Goal: Task Accomplishment & Management: Use online tool/utility

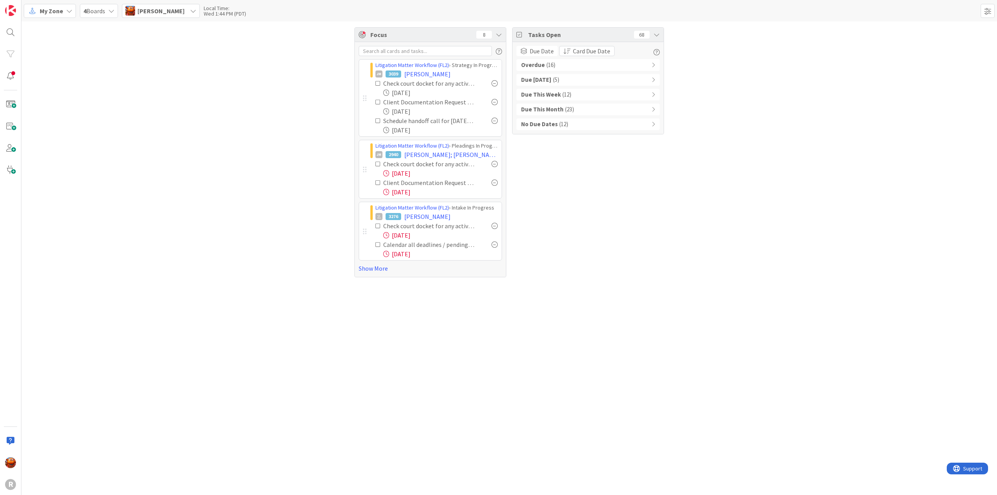
click at [378, 85] on icon at bounding box center [377, 83] width 5 height 5
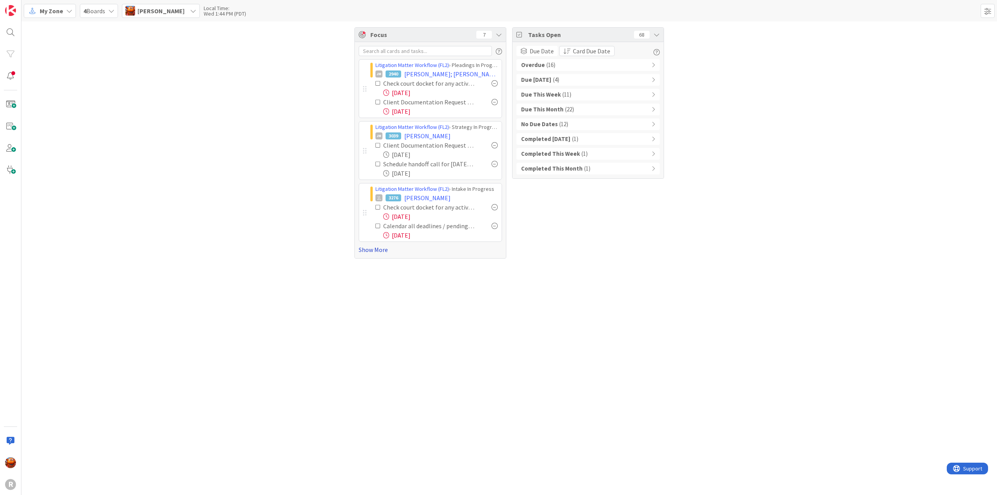
click at [382, 248] on link "Show More" at bounding box center [430, 249] width 143 height 9
click at [378, 164] on icon at bounding box center [377, 163] width 5 height 5
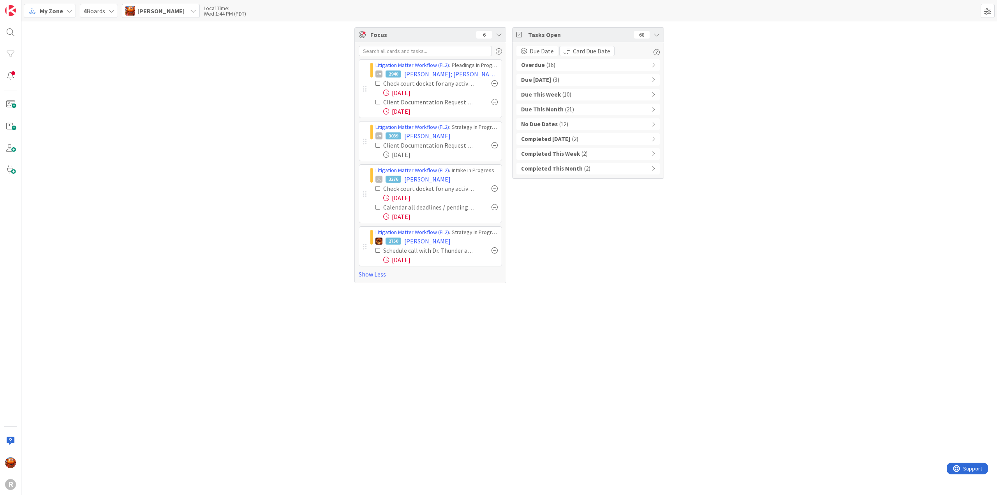
click at [547, 77] on b "Due [DATE]" at bounding box center [536, 80] width 30 height 9
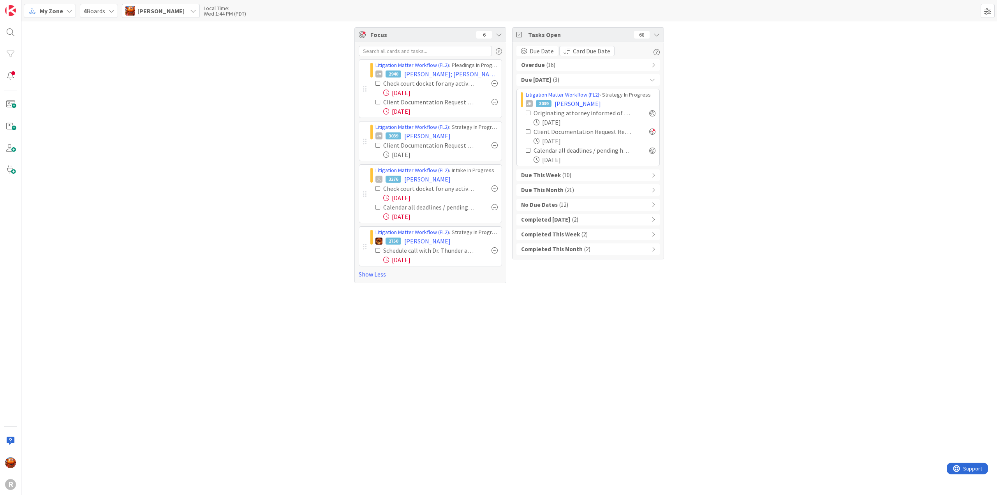
click at [564, 222] on b "Completed [DATE]" at bounding box center [545, 219] width 49 height 9
click at [548, 82] on div "Due [DATE] ( 3 )" at bounding box center [587, 80] width 143 height 12
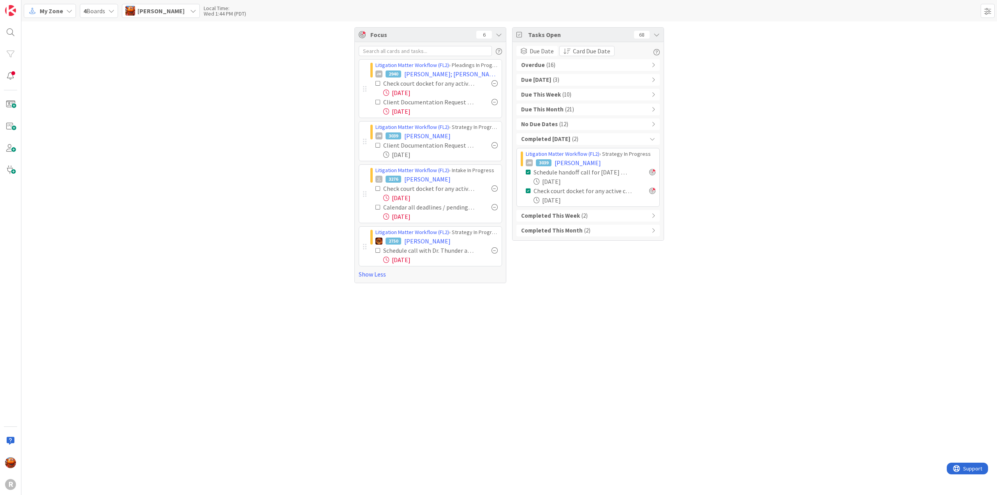
click at [550, 67] on span "( 16 )" at bounding box center [550, 65] width 9 height 9
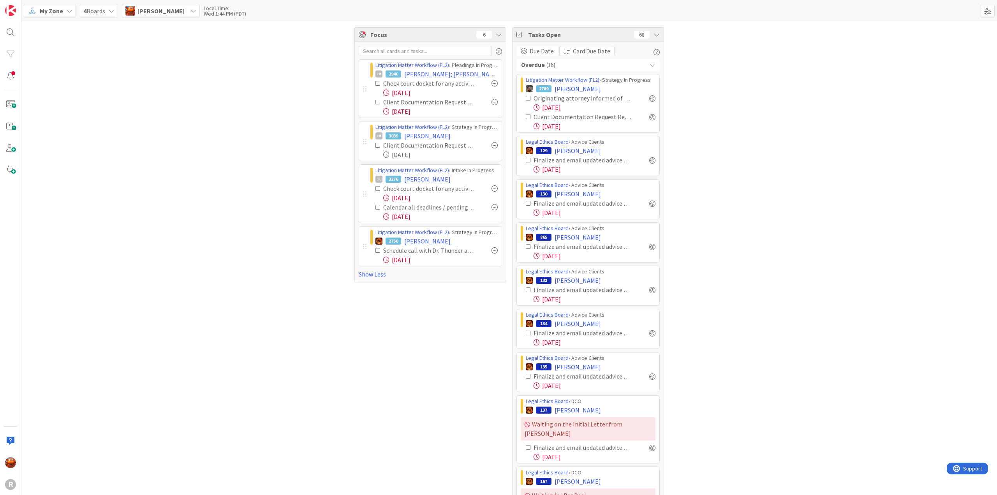
click at [547, 65] on span "( 16 )" at bounding box center [550, 65] width 9 height 9
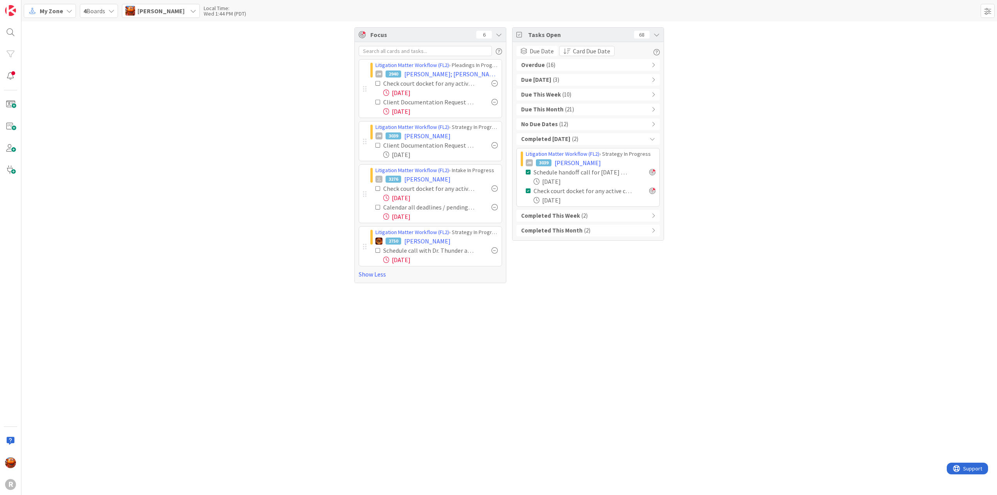
click at [557, 137] on b "Completed [DATE]" at bounding box center [545, 139] width 49 height 9
click at [558, 96] on div "Due This Week ( 10 )" at bounding box center [587, 95] width 143 height 12
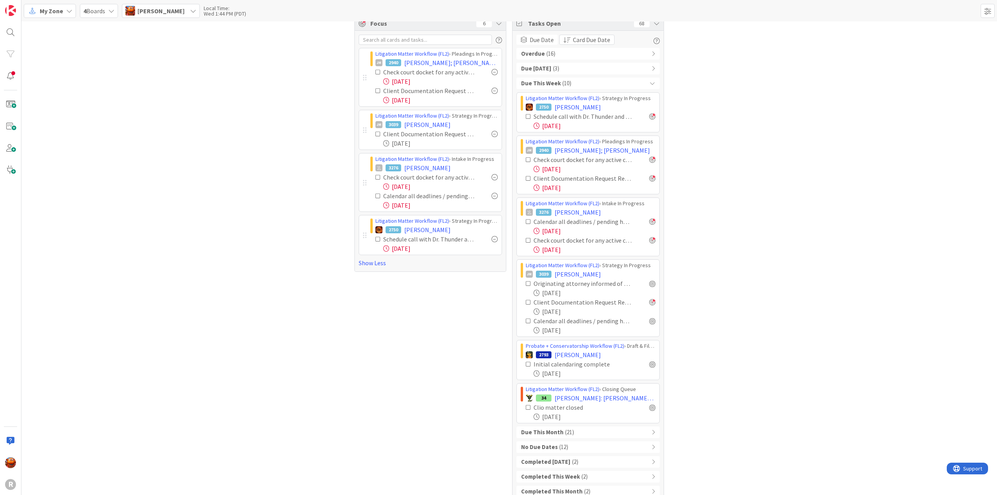
scroll to position [21, 0]
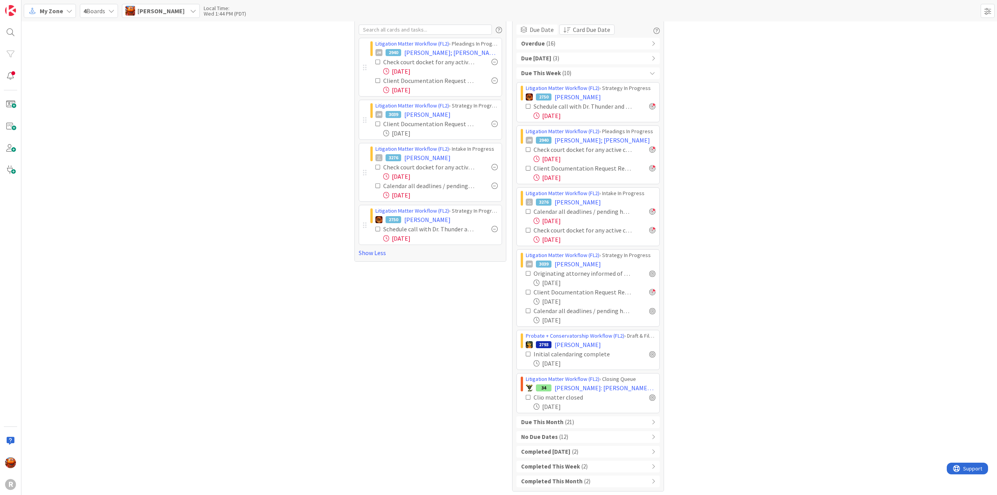
click at [565, 420] on span "( 21 )" at bounding box center [569, 422] width 9 height 9
click at [549, 422] on b "Due This Month" at bounding box center [542, 422] width 42 height 9
click at [567, 437] on div "No Due Dates ( 12 )" at bounding box center [587, 437] width 143 height 12
click at [129, 230] on div "Focus 6 Litigation Matter Workflow (FL2) › Pleadings In Progress JM 2940 [PERSO…" at bounding box center [508, 389] width 975 height 779
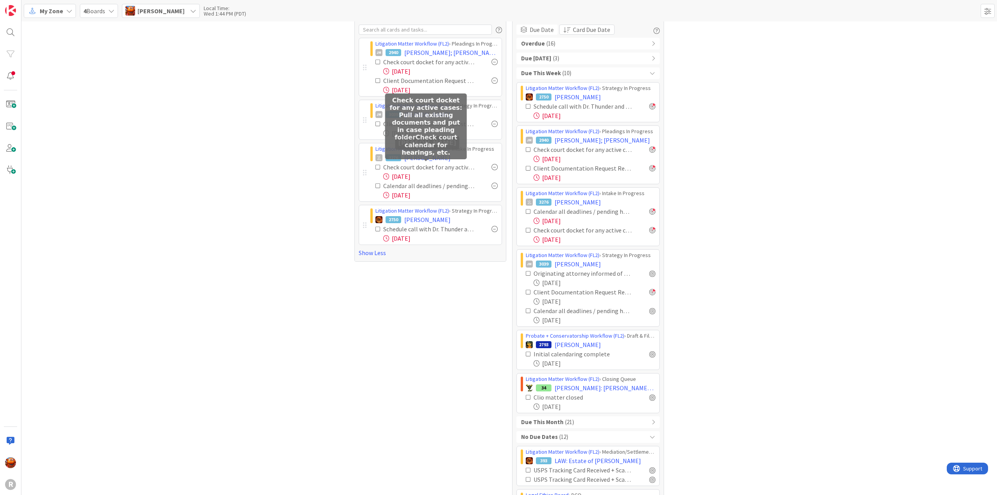
scroll to position [0, 0]
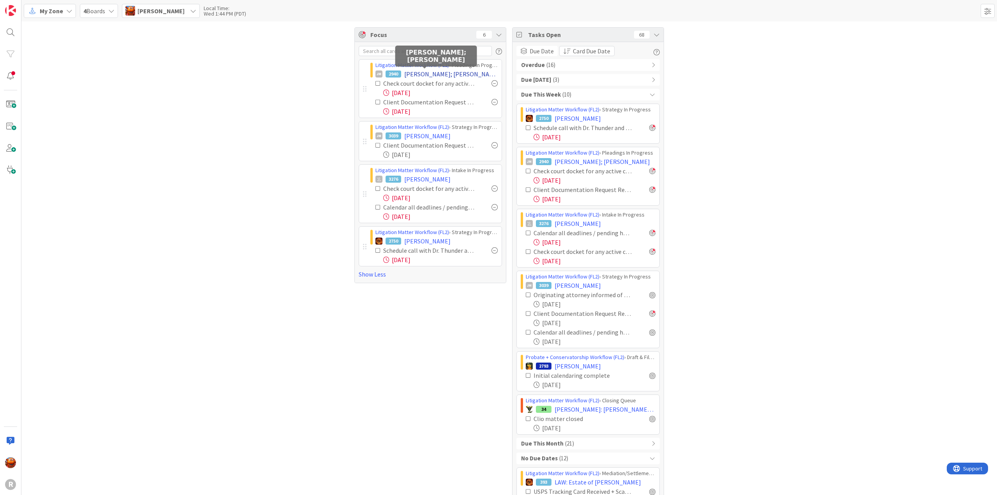
click at [411, 74] on span "[PERSON_NAME]; [PERSON_NAME]" at bounding box center [450, 73] width 93 height 9
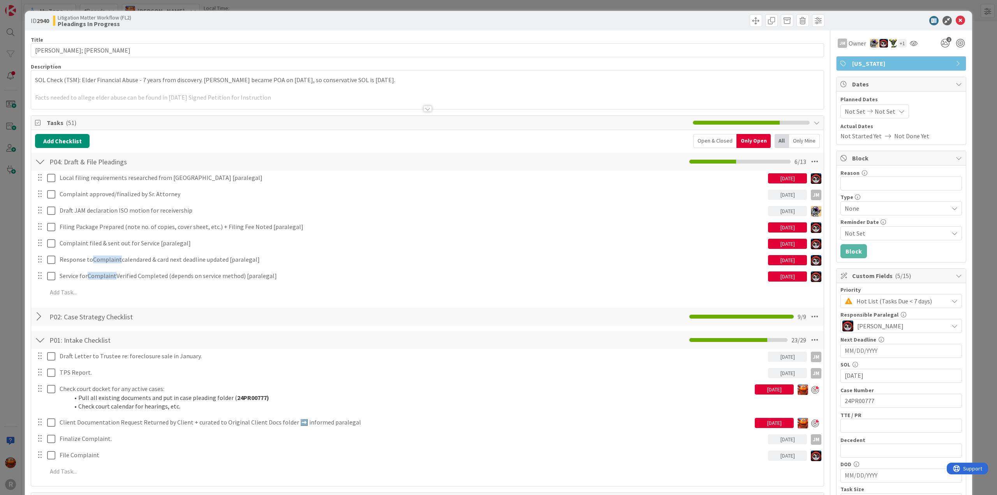
click at [135, 109] on div at bounding box center [427, 105] width 793 height 9
click at [224, 99] on div at bounding box center [427, 99] width 792 height 20
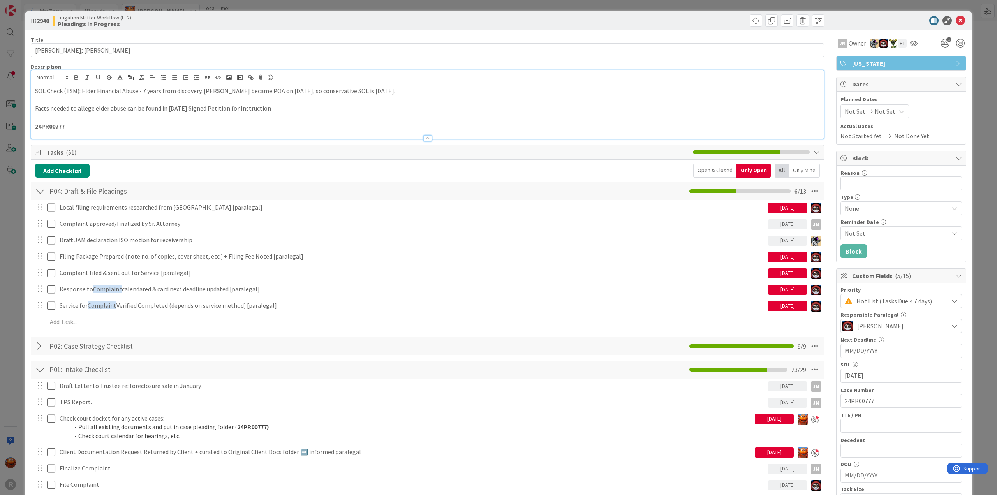
click at [158, 125] on p "24PR00777" at bounding box center [427, 126] width 785 height 9
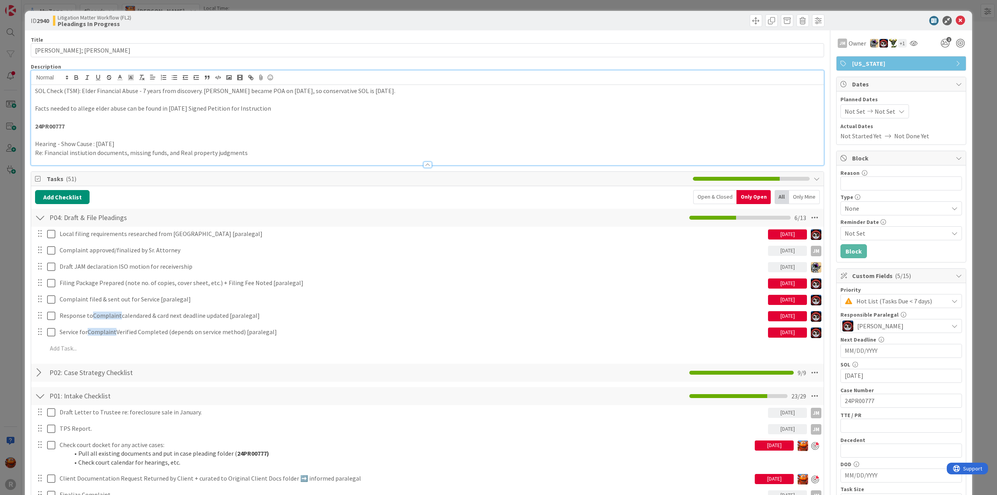
click at [70, 151] on p "Re: Financial instiution documents, missing funds, and Real property judgments" at bounding box center [427, 152] width 785 height 9
click at [135, 143] on p "Hearing - Show Cause : 12/23/2025" at bounding box center [427, 143] width 785 height 9
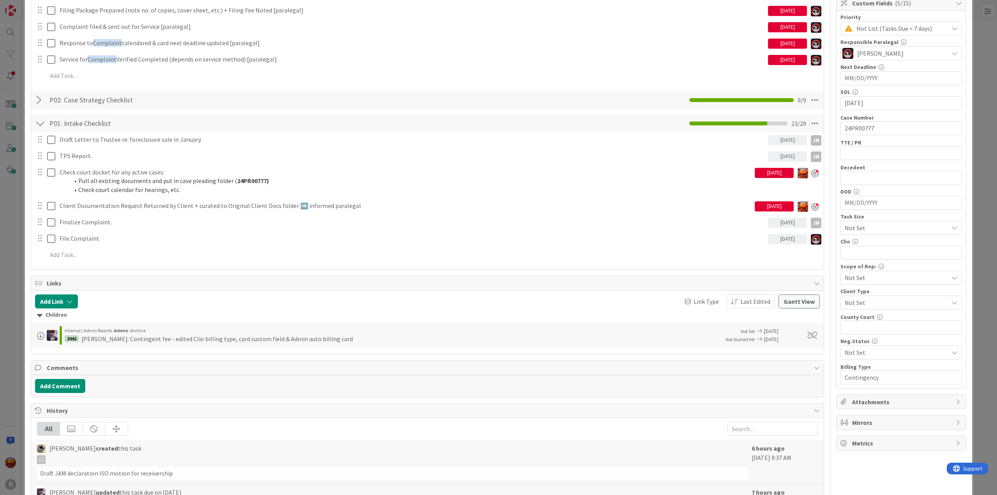
scroll to position [234, 0]
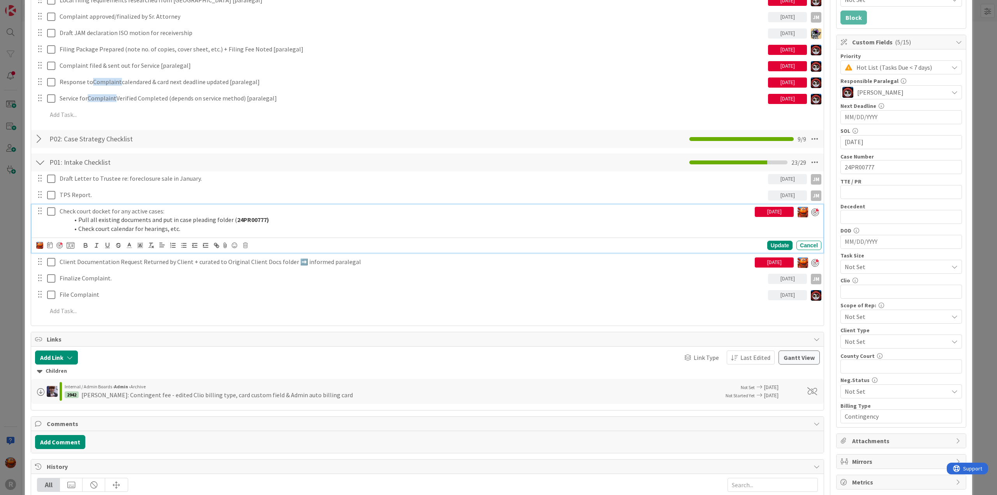
click at [49, 209] on icon at bounding box center [51, 211] width 8 height 9
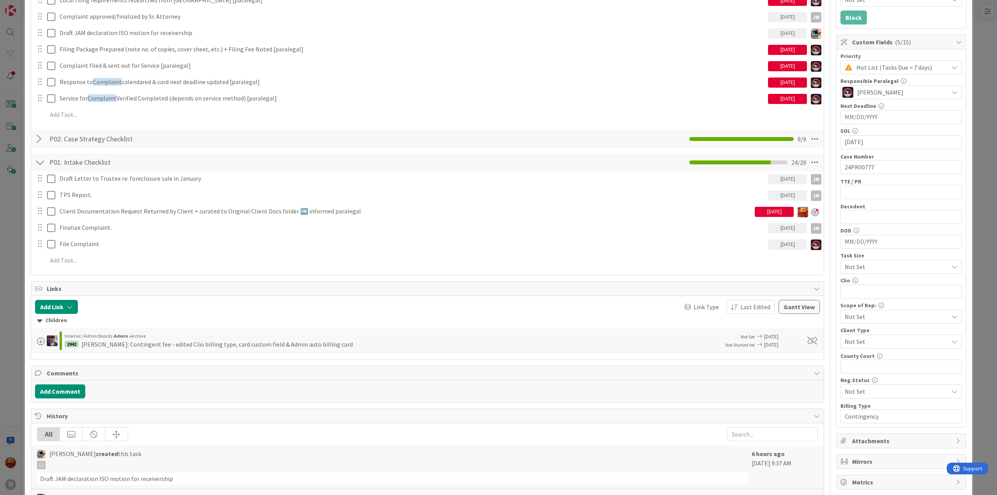
click at [0, 185] on div "ID 2940 Litigation Matter Workflow (FL2) Pleadings In Progress Title 15 / 128 F…" at bounding box center [498, 247] width 997 height 495
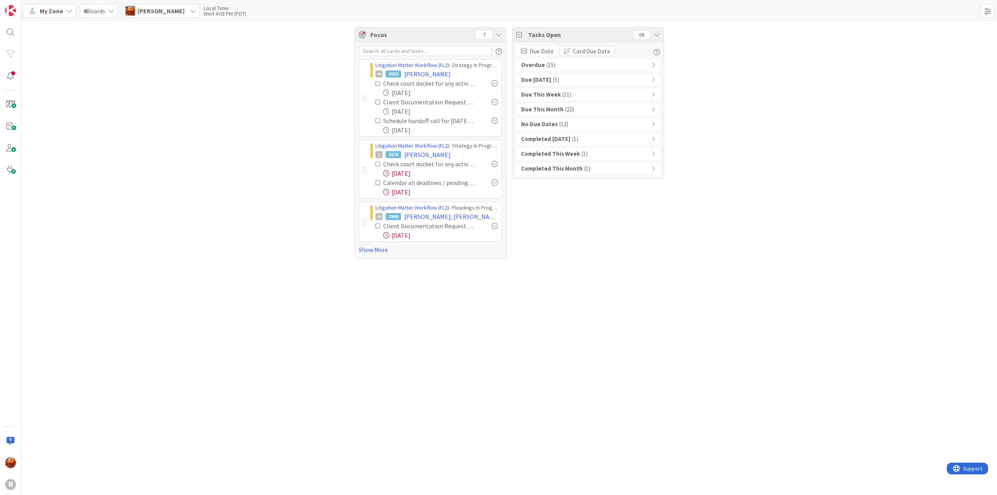
click at [377, 223] on icon at bounding box center [377, 225] width 5 height 5
click at [377, 84] on icon at bounding box center [377, 83] width 5 height 5
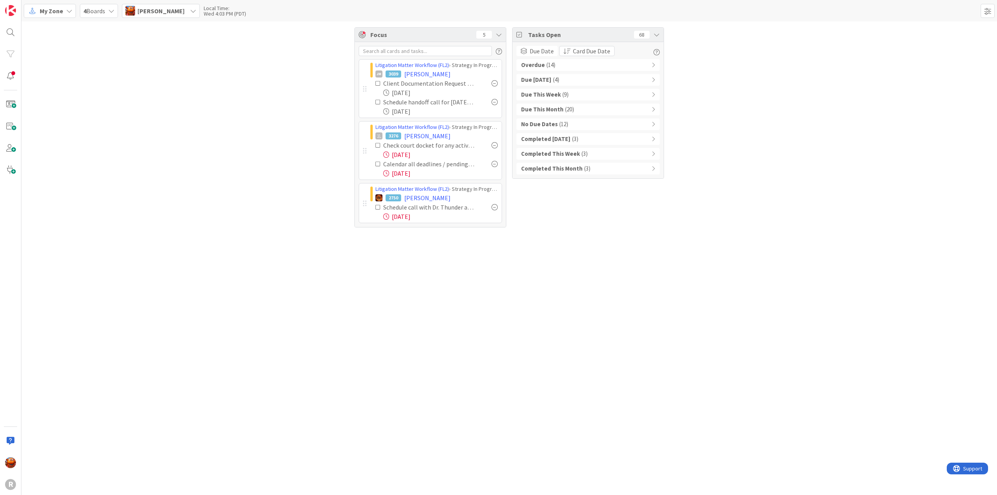
click at [378, 102] on icon at bounding box center [377, 101] width 5 height 5
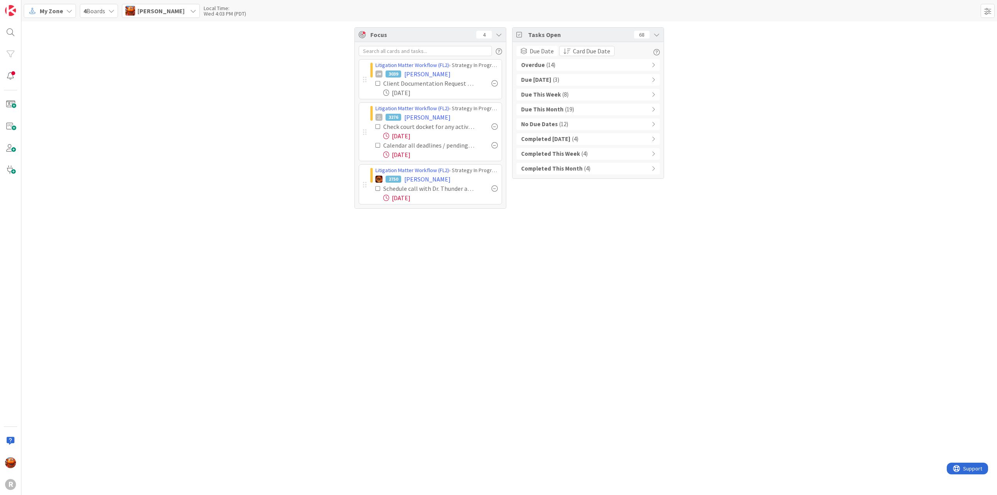
click at [566, 67] on div "Overdue ( 14 )" at bounding box center [587, 65] width 143 height 12
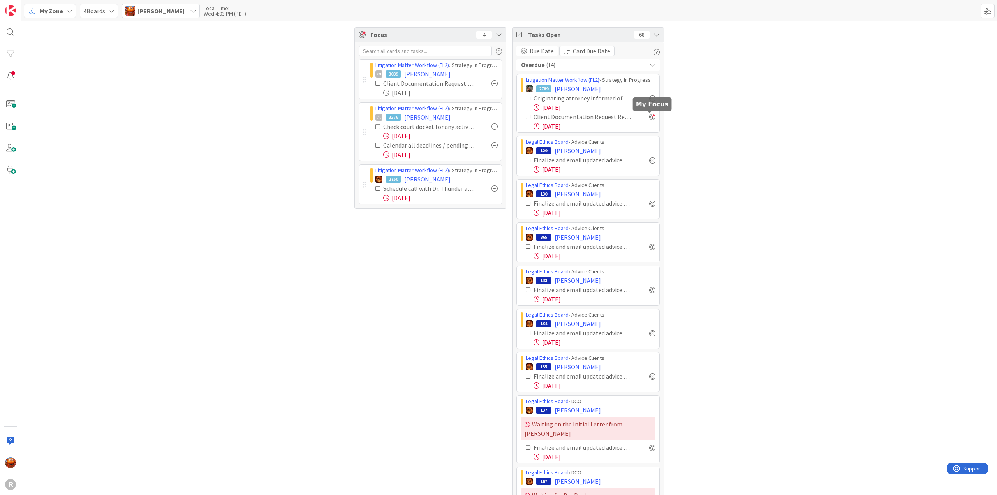
click at [651, 116] on div at bounding box center [652, 117] width 6 height 6
click at [567, 90] on span "[PERSON_NAME]" at bounding box center [577, 88] width 46 height 9
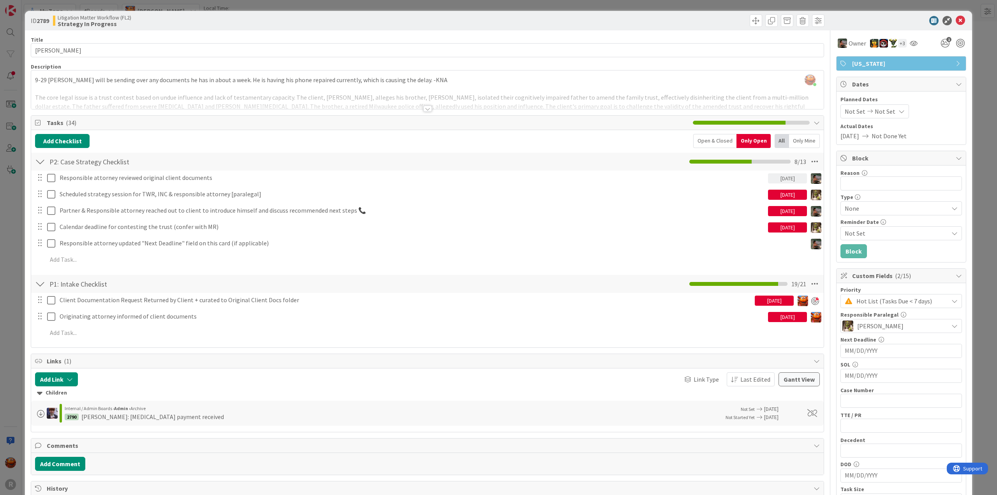
click at [286, 116] on div "Tasks ( 34 )" at bounding box center [427, 123] width 792 height 14
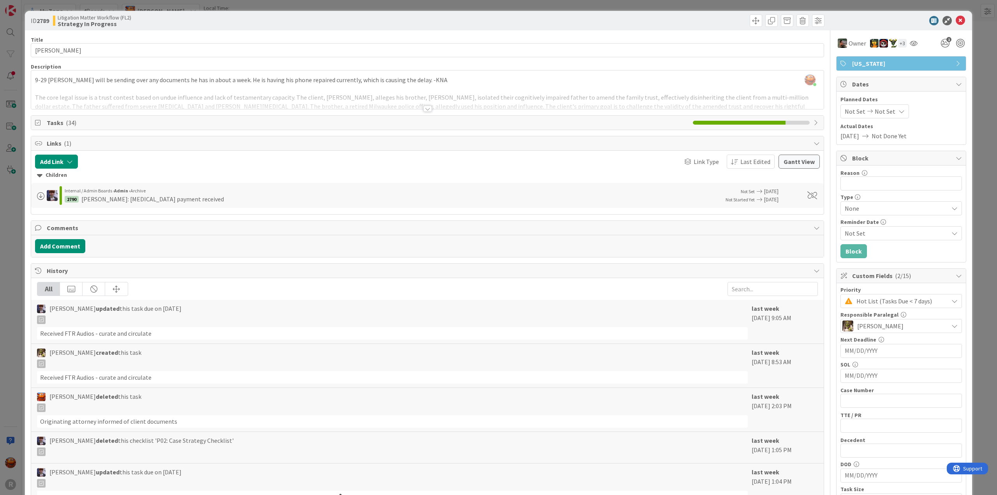
click at [423, 108] on div at bounding box center [427, 109] width 9 height 6
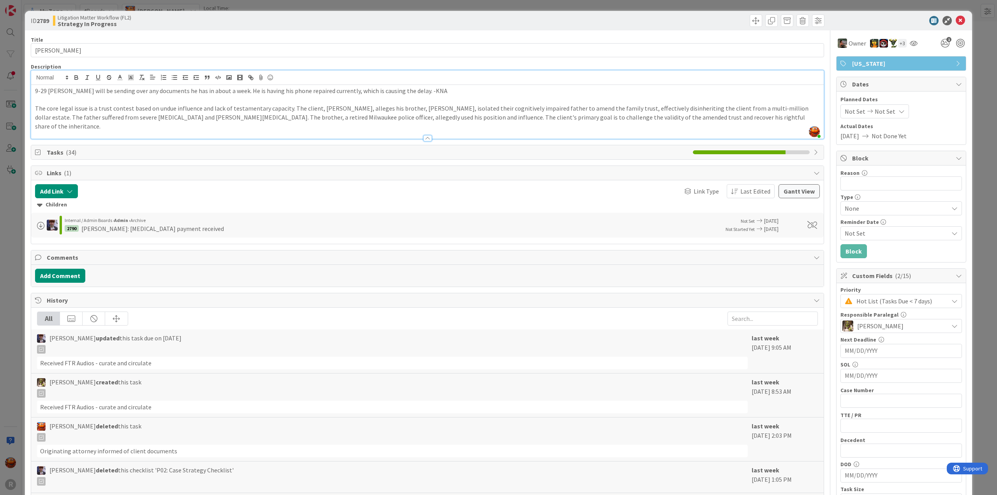
click at [84, 148] on span "Tasks ( 34 )" at bounding box center [368, 152] width 642 height 9
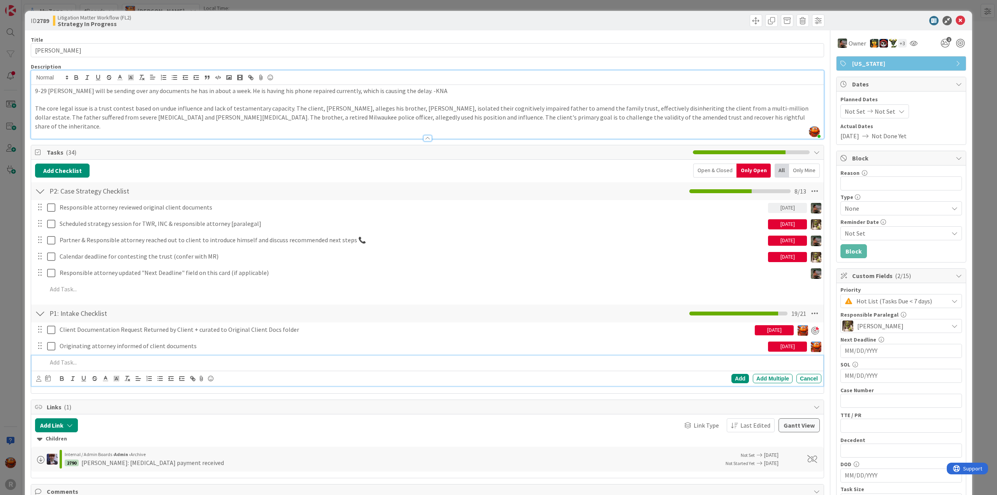
click at [90, 356] on div at bounding box center [432, 363] width 777 height 14
click at [38, 374] on div at bounding box center [38, 378] width 5 height 9
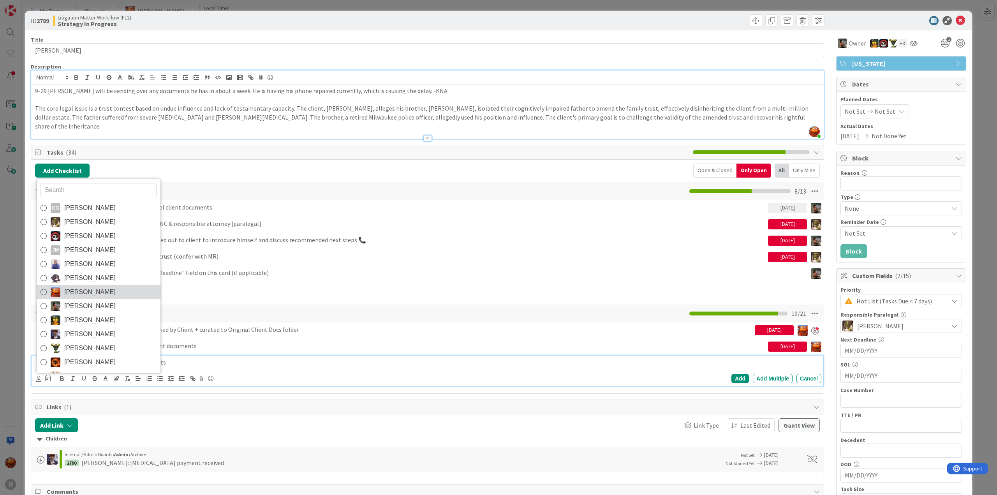
click at [82, 286] on span "[PERSON_NAME]" at bounding box center [89, 292] width 51 height 12
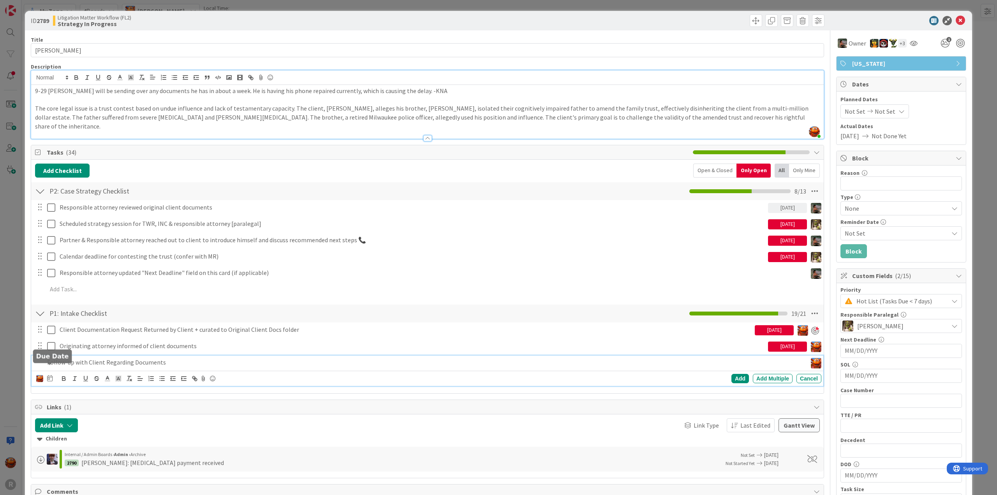
click at [49, 375] on icon at bounding box center [49, 378] width 5 height 6
click at [109, 451] on td "15" at bounding box center [109, 458] width 15 height 15
type input "[DATE]"
click at [740, 374] on div "Add" at bounding box center [740, 378] width 18 height 9
click at [5, 169] on div "ID 2789 Litigation Matter Workflow (FL2) Strategy In Progress Title 11 / 128 GL…" at bounding box center [498, 247] width 997 height 495
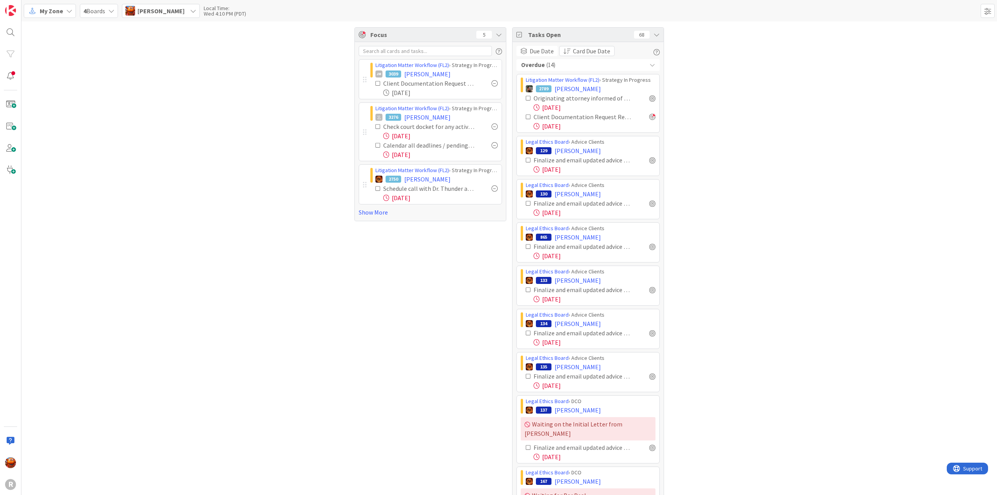
click at [55, 8] on span "My Zone" at bounding box center [51, 10] width 23 height 9
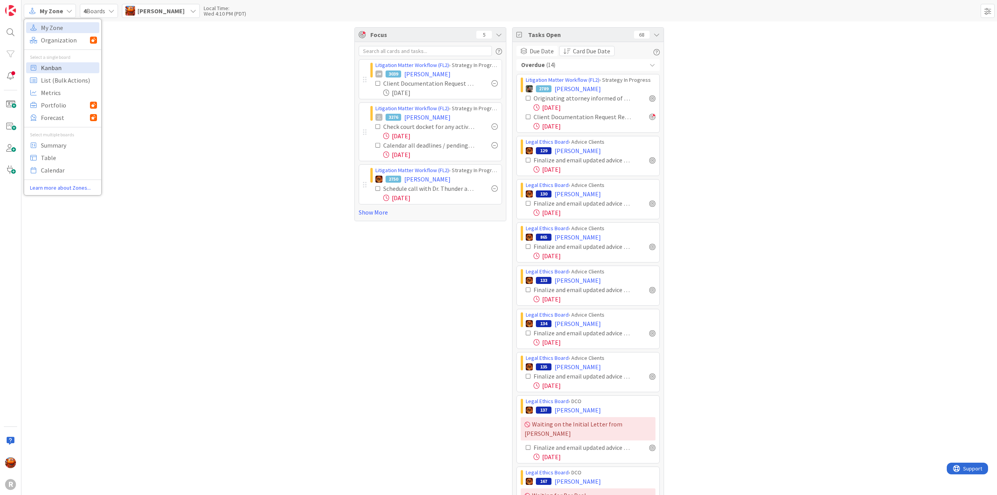
click at [53, 63] on span "Kanban" at bounding box center [69, 68] width 56 height 12
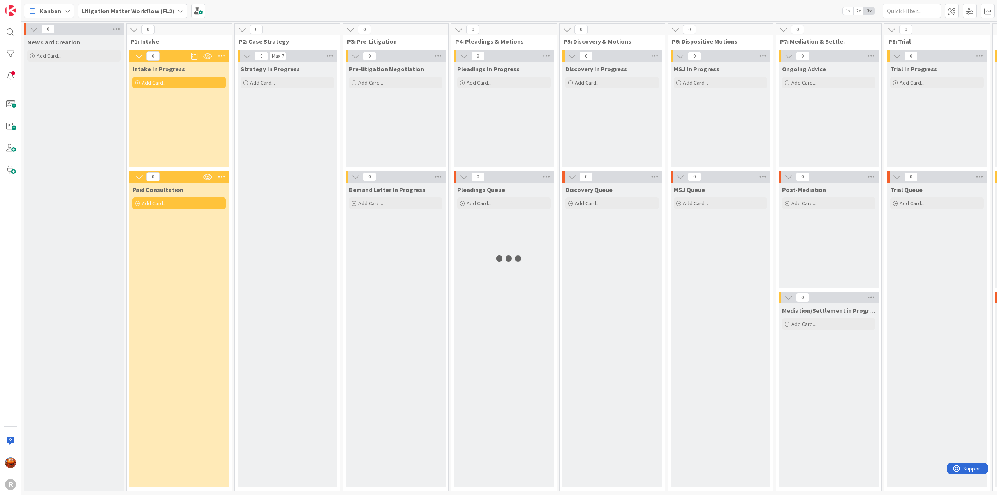
click at [124, 10] on b "Litigation Matter Workflow (FL2)" at bounding box center [127, 11] width 93 height 8
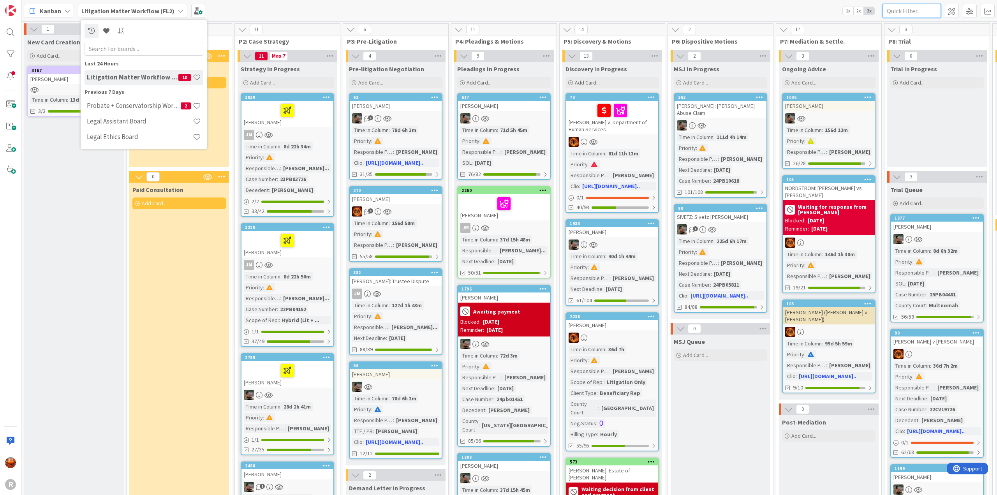
click at [897, 12] on input "text" at bounding box center [911, 11] width 58 height 14
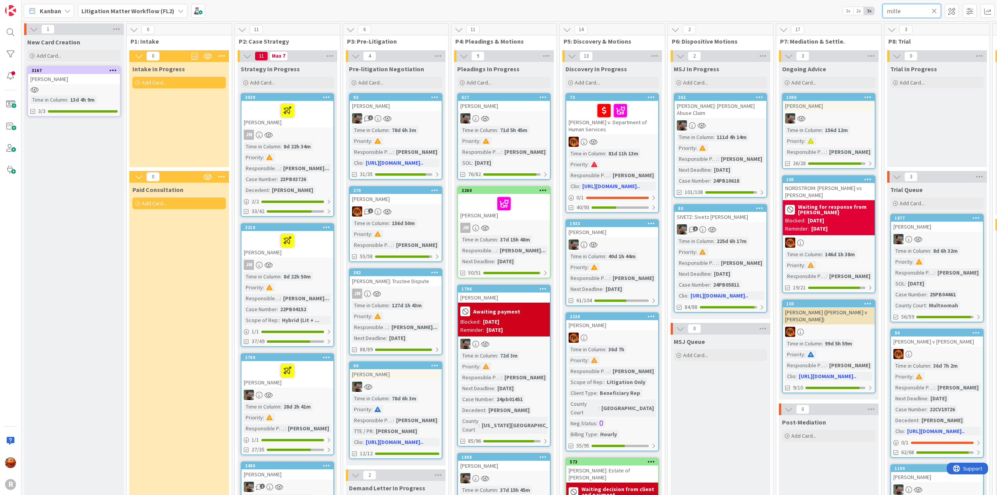
type input "miller"
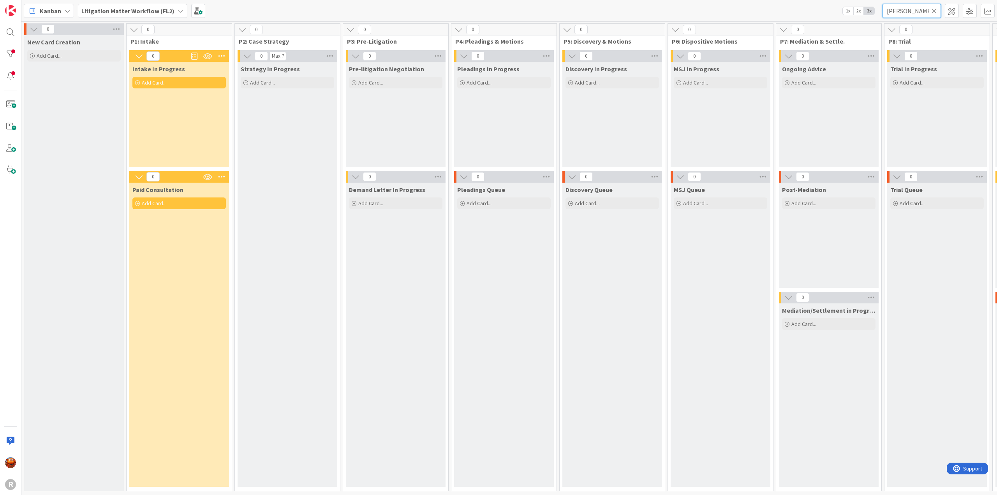
drag, startPoint x: 917, startPoint y: 12, endPoint x: 829, endPoint y: 4, distance: 88.8
click at [829, 4] on div "Kanban Litigation Matter Workflow (FL2) 1x 2x 3x miller" at bounding box center [508, 10] width 975 height 21
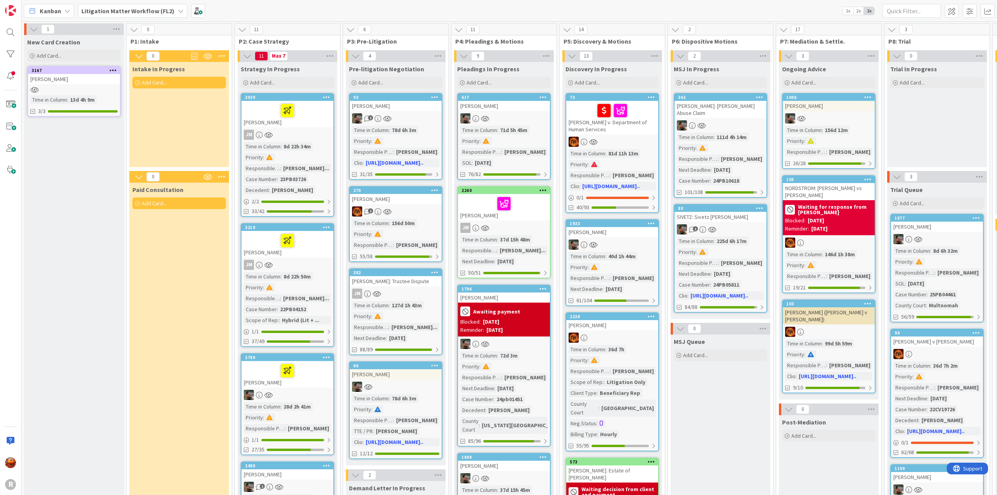
click at [159, 11] on b "Litigation Matter Workflow (FL2)" at bounding box center [127, 11] width 93 height 8
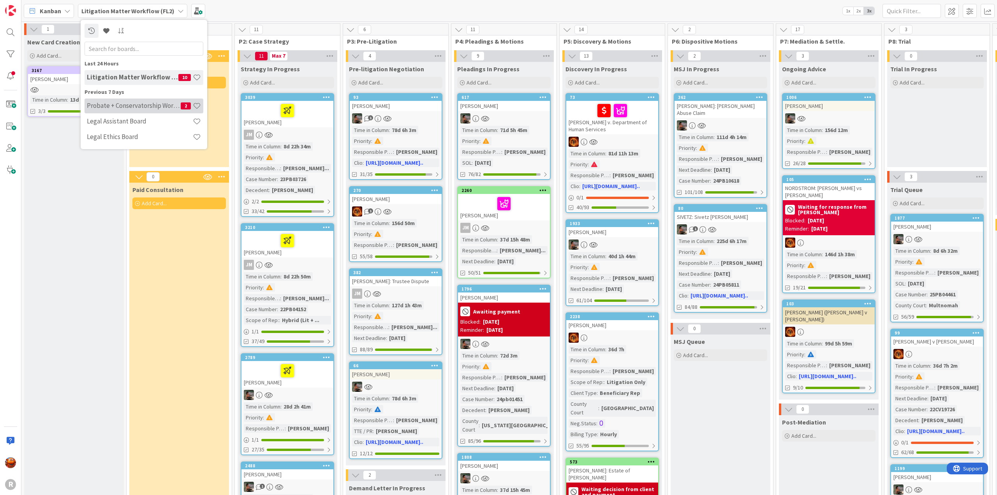
click at [139, 106] on h4 "Probate + Conservatorship Workflow (FL2)" at bounding box center [134, 106] width 94 height 8
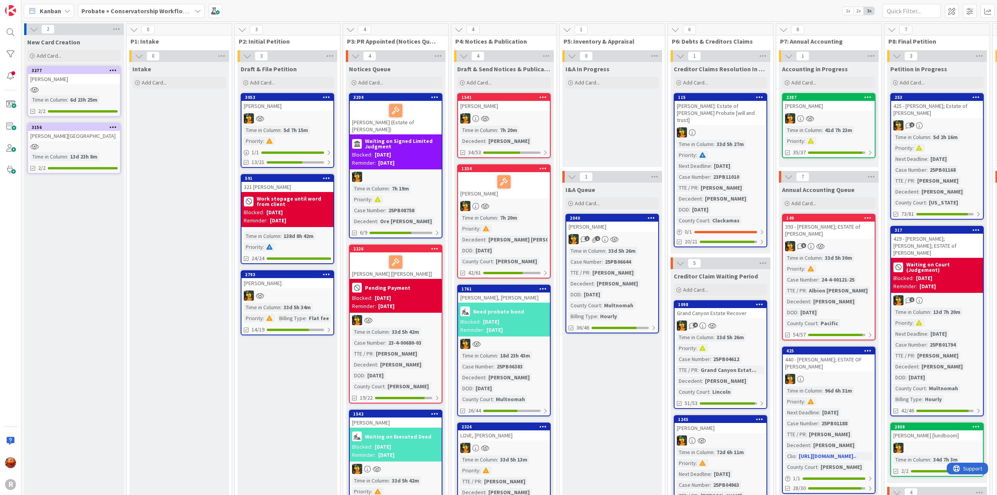
click at [515, 121] on div at bounding box center [504, 118] width 92 height 10
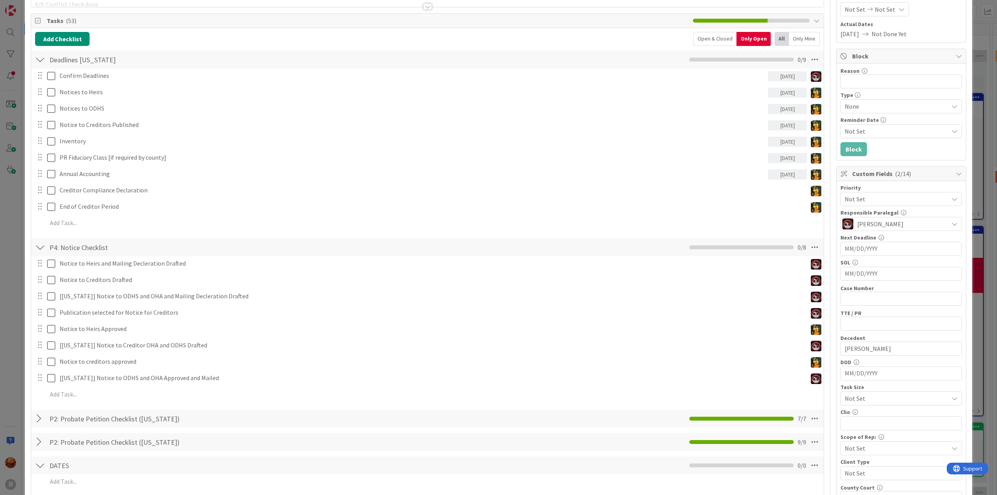
scroll to position [78, 0]
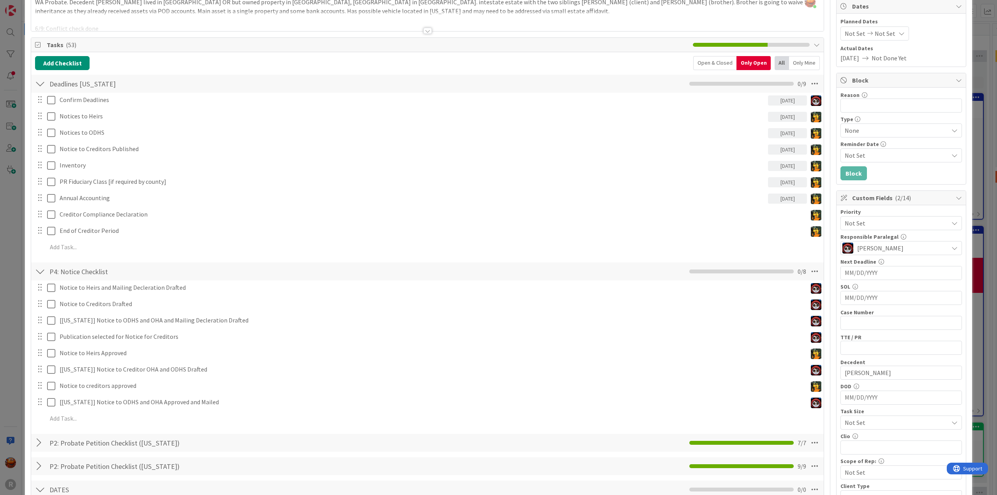
click at [9, 139] on div "ID 1541 Probate + Conservatorship Workflow (FL2) Draft & Send Notices & Publica…" at bounding box center [498, 247] width 997 height 495
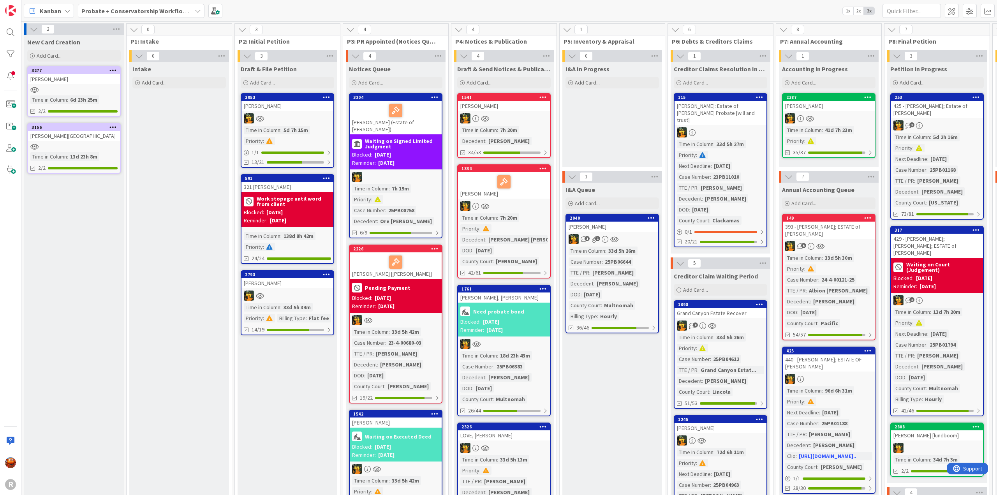
click at [59, 12] on span "Kanban" at bounding box center [50, 10] width 21 height 9
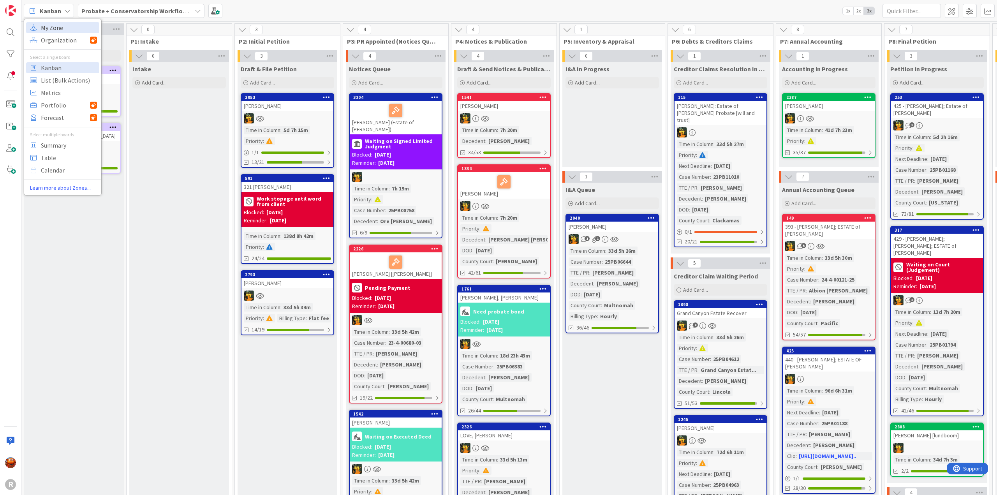
click at [59, 27] on span "My Zone" at bounding box center [69, 28] width 56 height 12
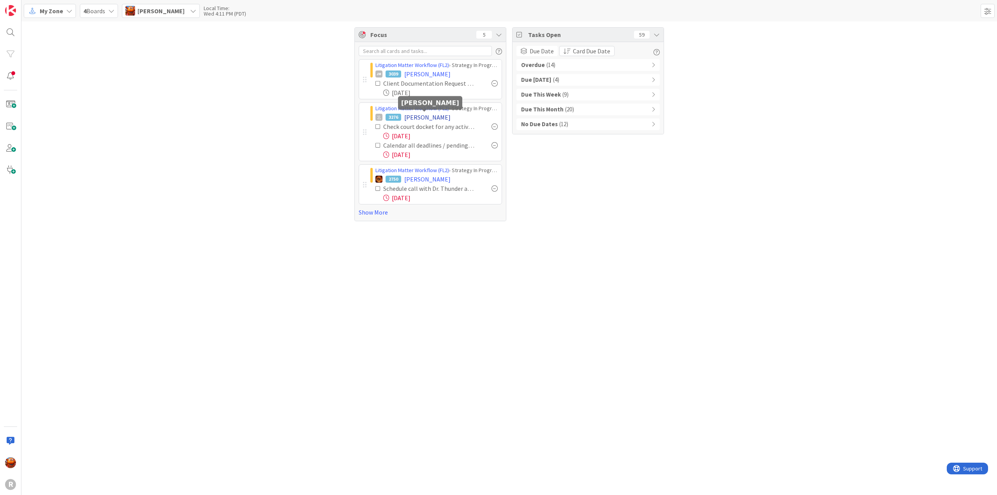
click at [415, 117] on span "[PERSON_NAME]" at bounding box center [427, 117] width 46 height 9
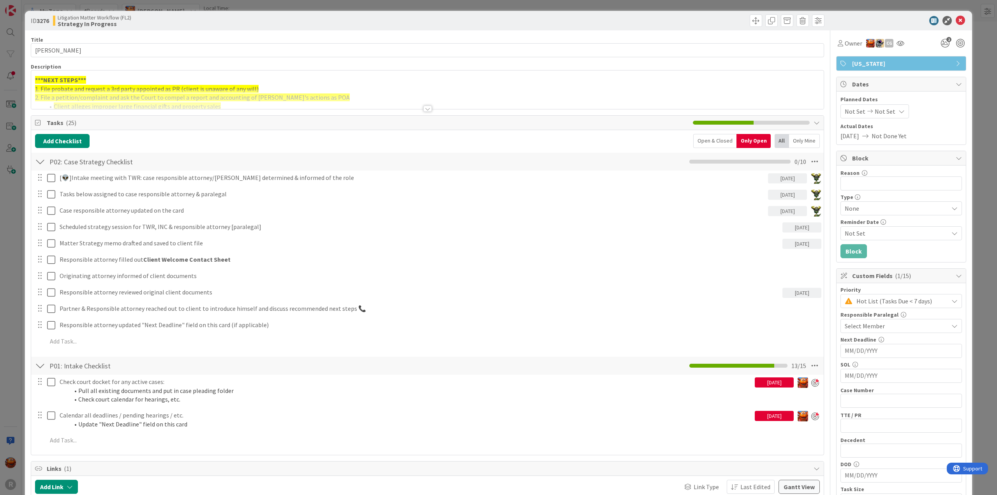
click at [235, 110] on div "Title 14 / 128 LONG, Kimberly Description ***NEXT STEPS*** 1. File probate and …" at bounding box center [427, 437] width 793 height 815
click at [247, 116] on div "Tasks ( 25 )" at bounding box center [427, 123] width 792 height 14
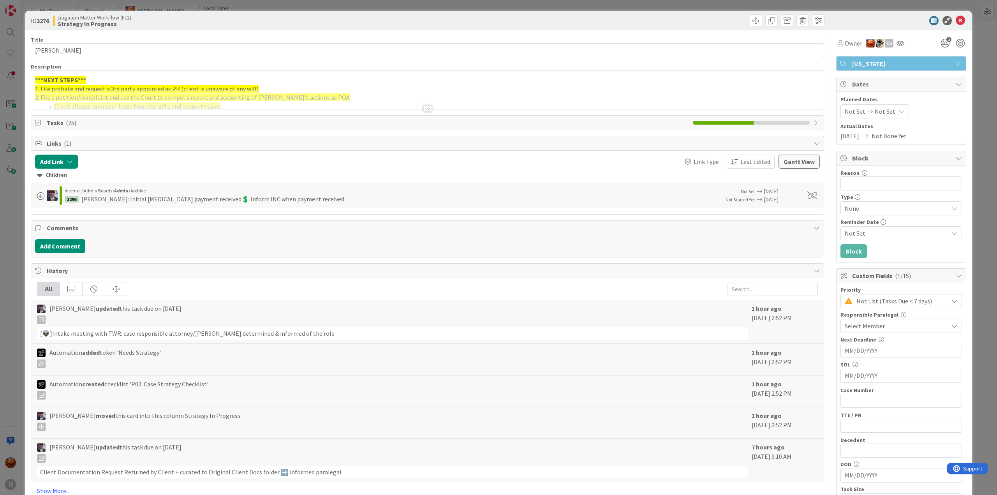
click at [424, 106] on div at bounding box center [427, 109] width 9 height 6
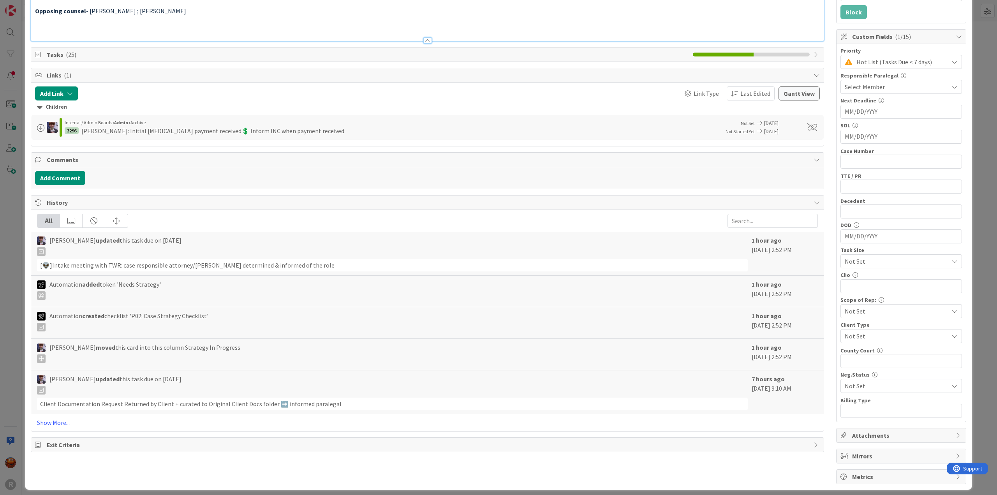
scroll to position [240, 0]
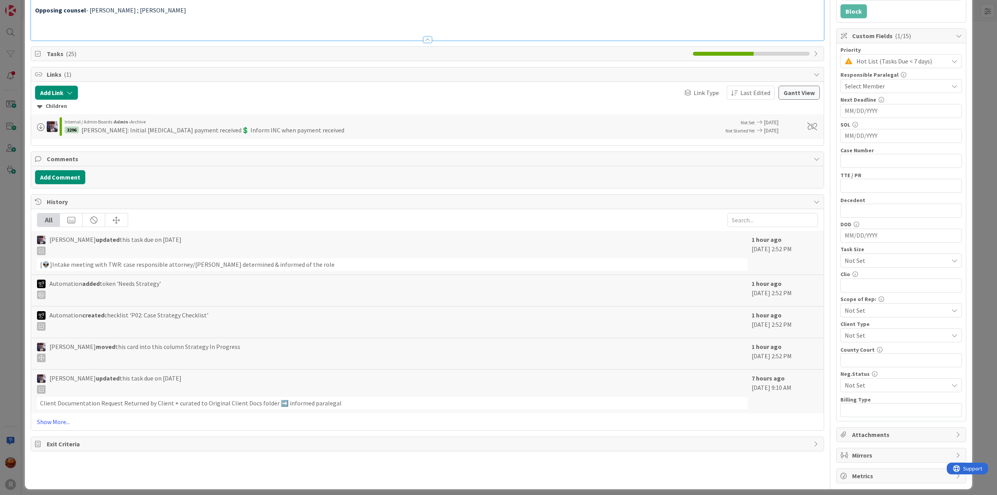
click at [174, 56] on div "Tasks ( 25 )" at bounding box center [427, 54] width 792 height 14
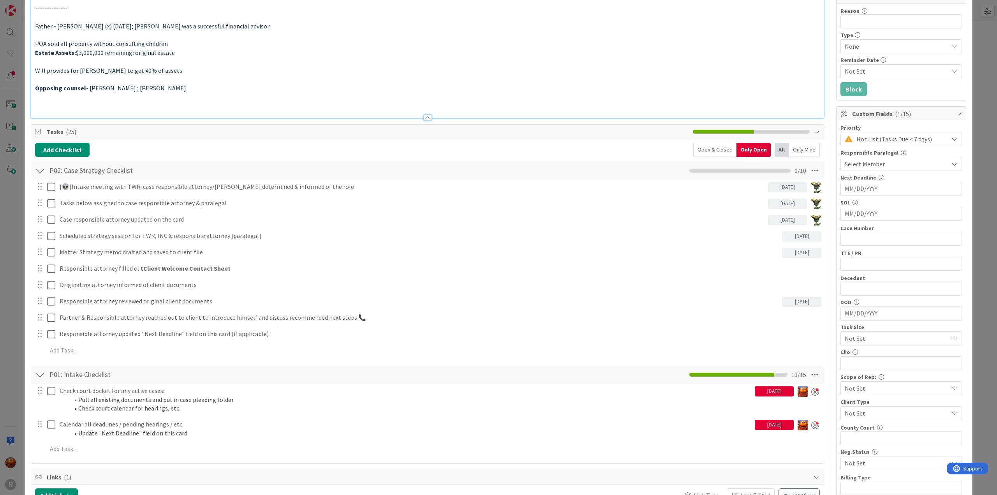
scroll to position [0, 0]
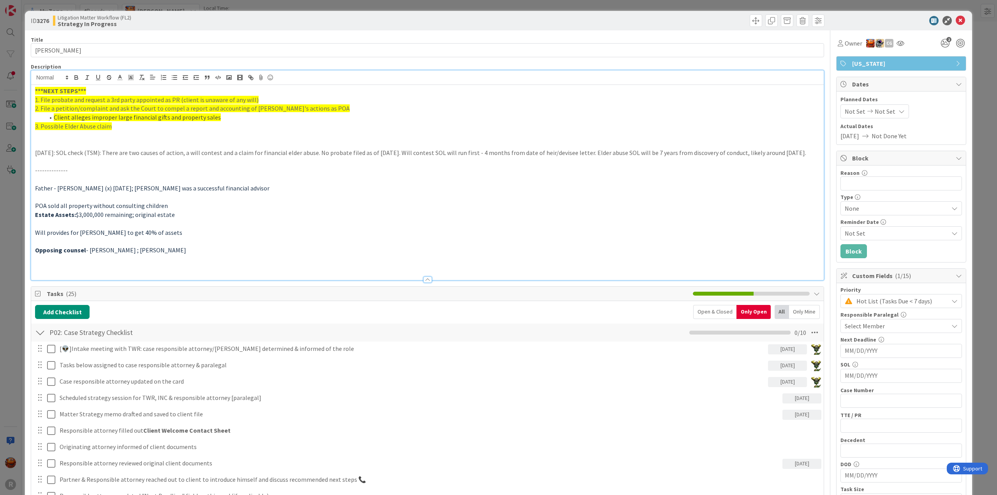
click at [243, 331] on div "P02: Case Strategy Checklist Checklist Name 28 / 64 P02: Case Strategy Checklis…" at bounding box center [427, 333] width 792 height 18
click at [5, 56] on div "ID 3276 Litigation Matter Workflow (FL2) Strategy In Progress Title 14 / 128 LO…" at bounding box center [498, 247] width 997 height 495
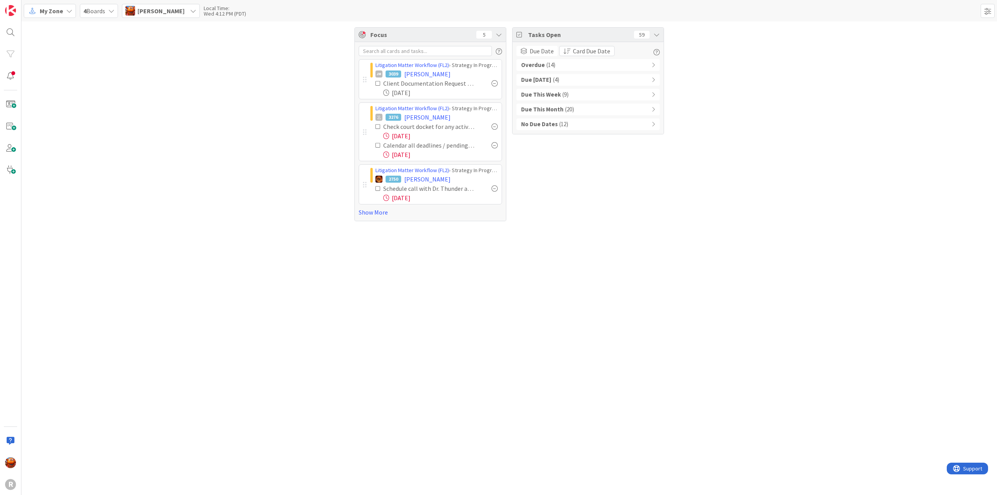
click at [553, 125] on b "No Due Dates" at bounding box center [539, 124] width 37 height 9
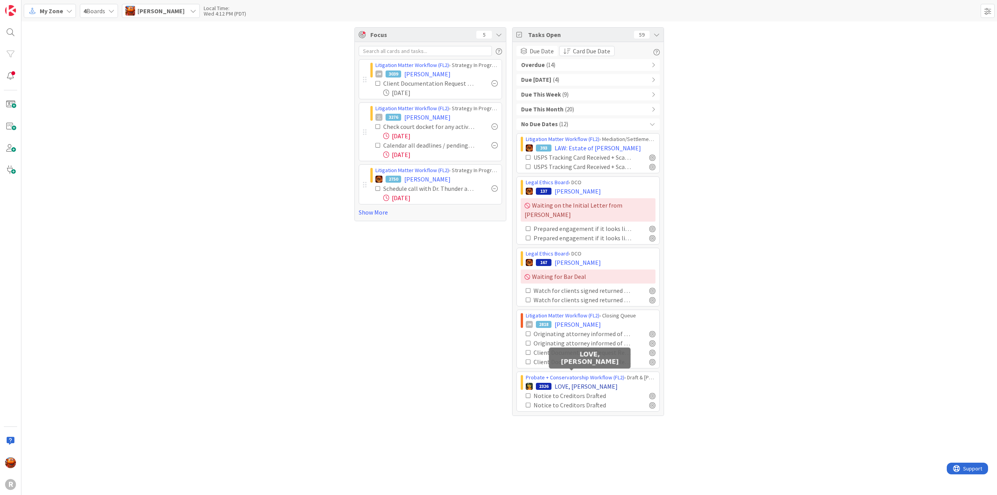
click at [573, 382] on span "LOVE, [PERSON_NAME]" at bounding box center [585, 386] width 63 height 9
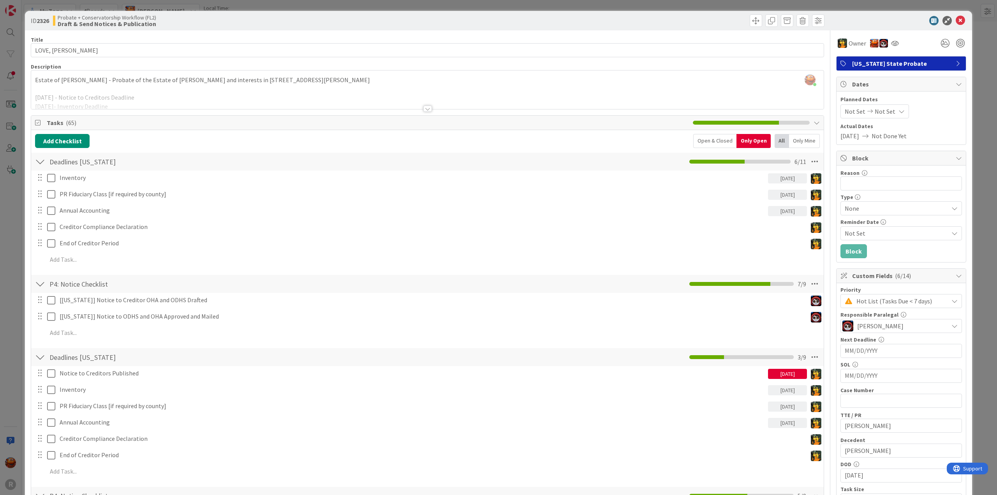
click at [0, 143] on div "ID 2326 Probate + Conservatorship Workflow (FL2) Draft & Send Notices & Publica…" at bounding box center [498, 247] width 997 height 495
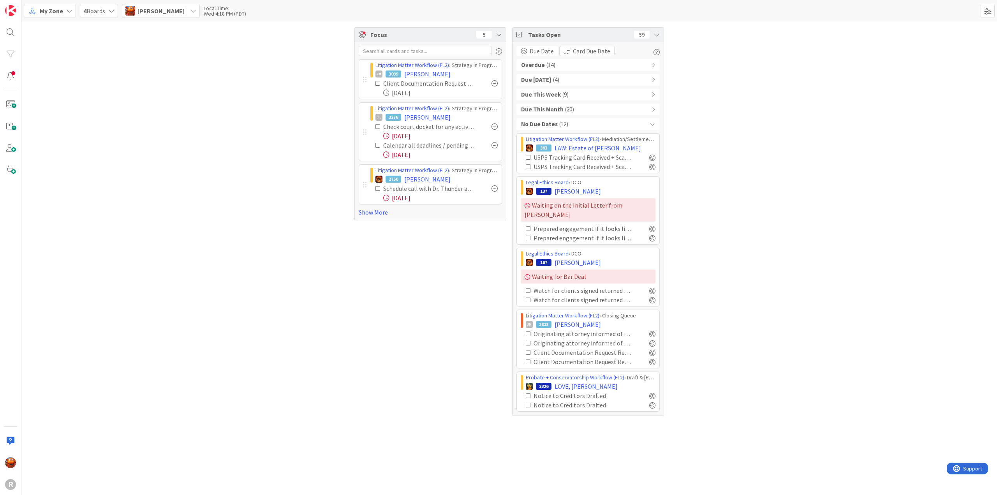
click at [144, 11] on span "[PERSON_NAME]" at bounding box center [160, 10] width 47 height 9
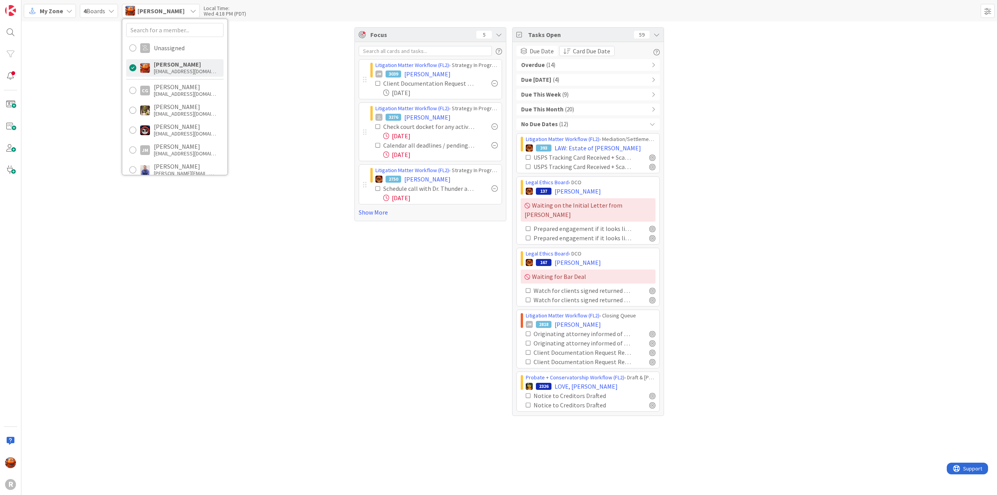
click at [67, 13] on icon at bounding box center [69, 11] width 6 height 6
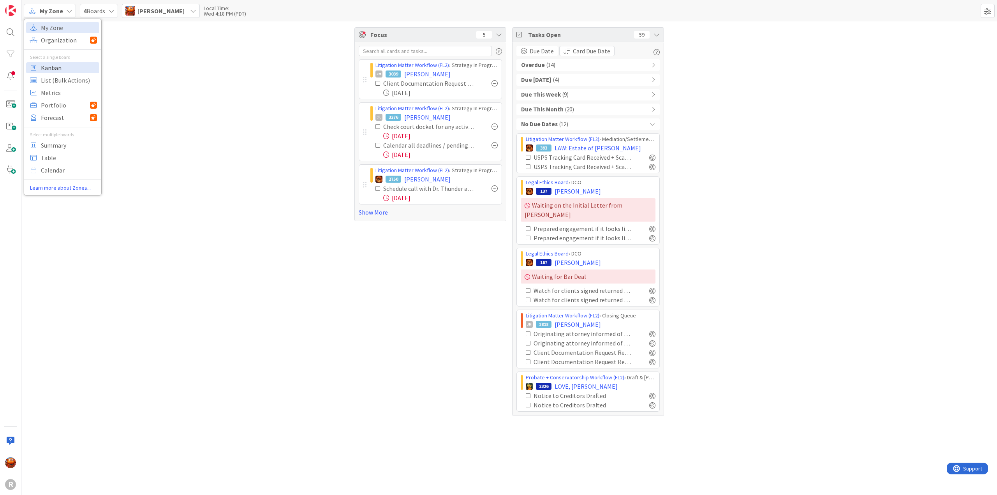
click at [69, 67] on span "Kanban" at bounding box center [69, 68] width 56 height 12
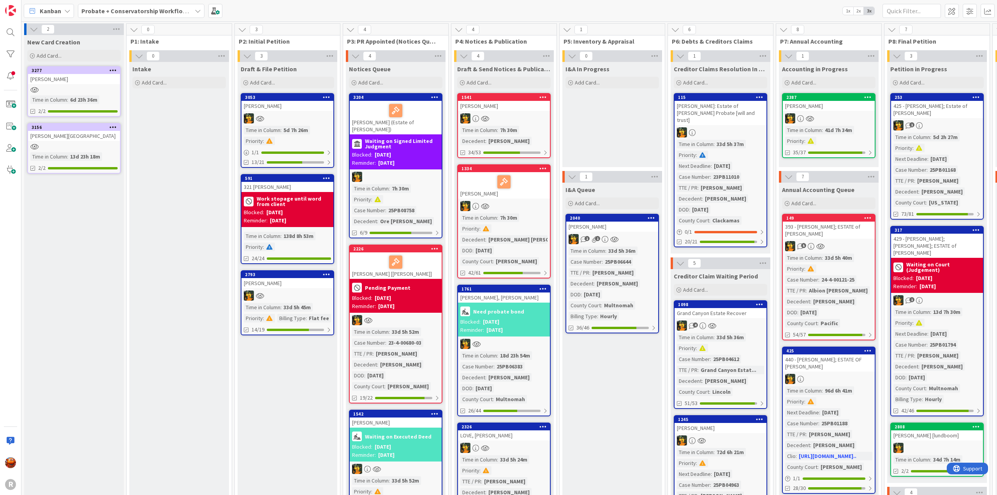
click at [159, 17] on div "Probate + Conservatorship Workflow (FL2)" at bounding box center [141, 11] width 127 height 14
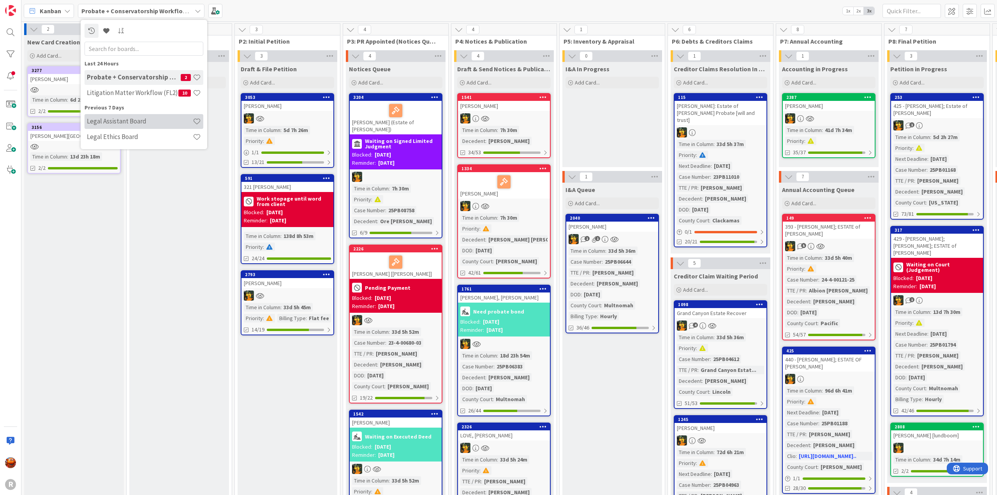
click at [139, 119] on h4 "Legal Assistant Board" at bounding box center [140, 121] width 106 height 8
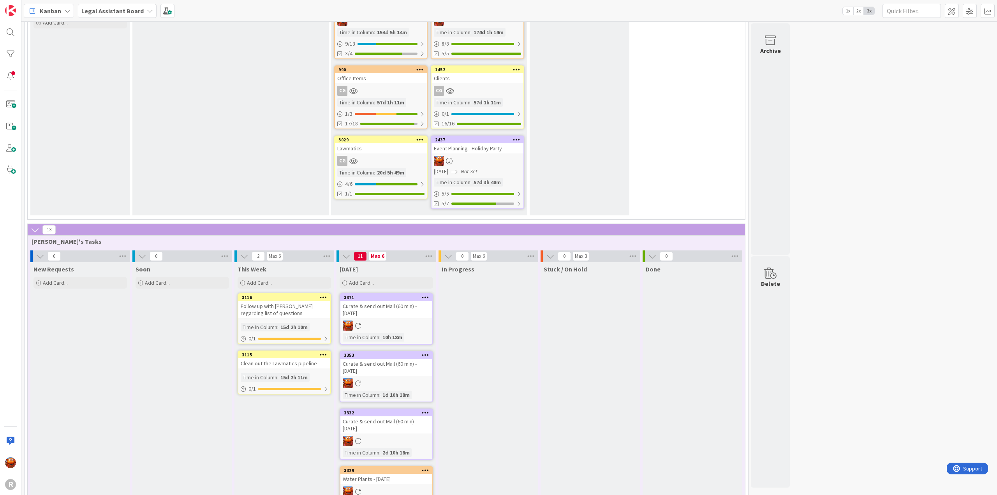
scroll to position [312, 0]
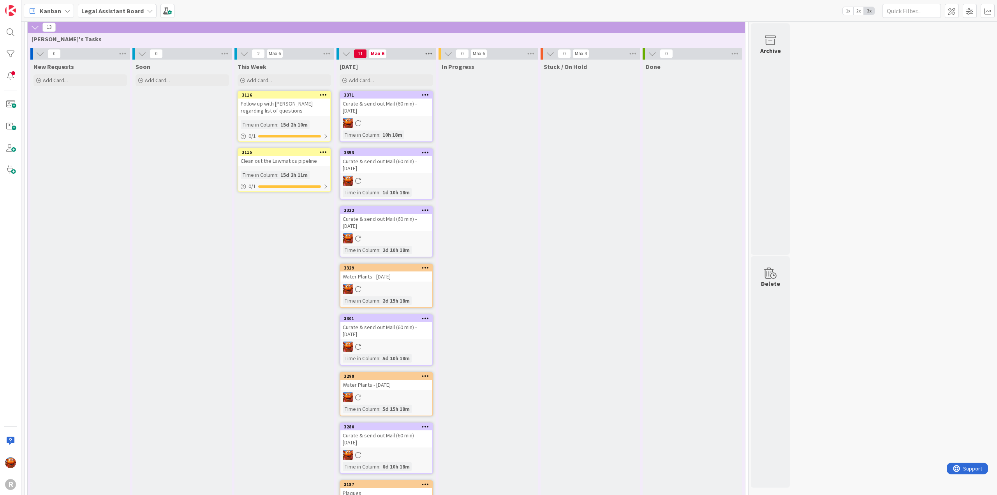
click at [426, 56] on icon at bounding box center [429, 54] width 10 height 12
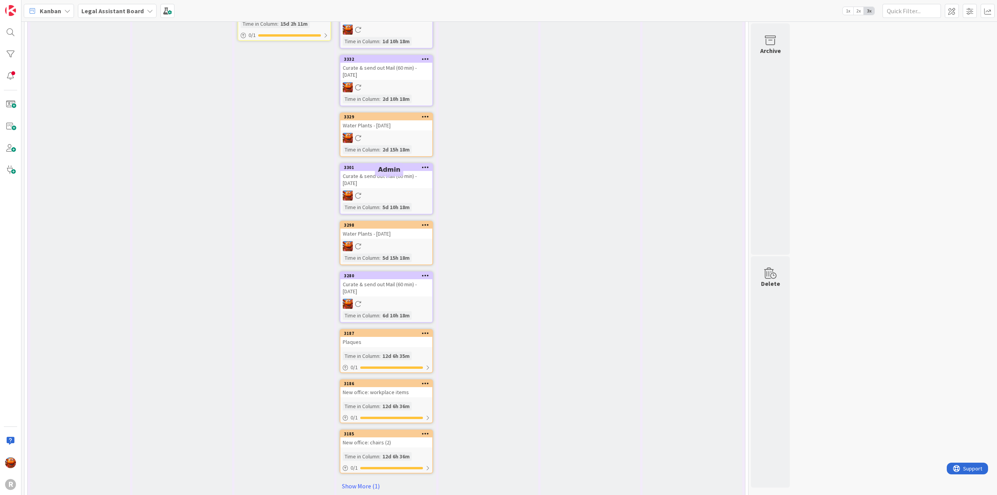
scroll to position [584, 0]
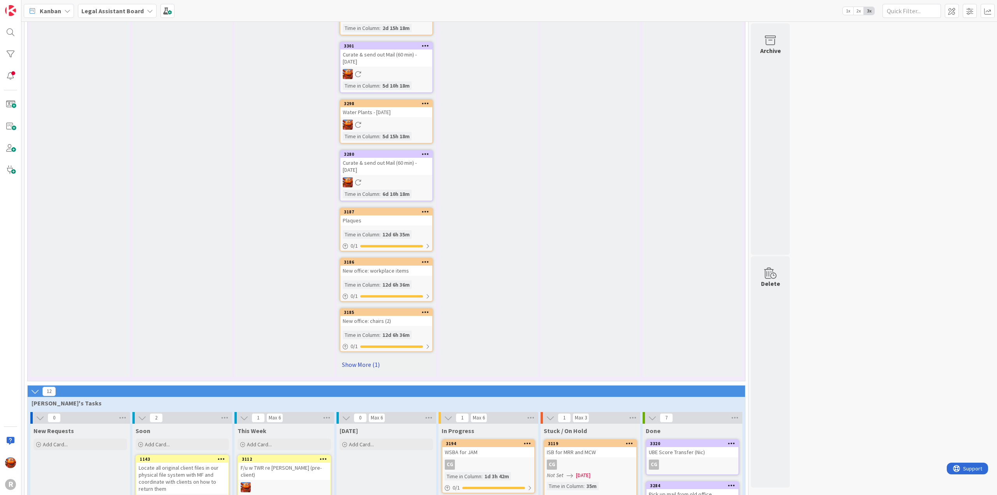
click at [375, 364] on link "Show More (1)" at bounding box center [386, 364] width 93 height 12
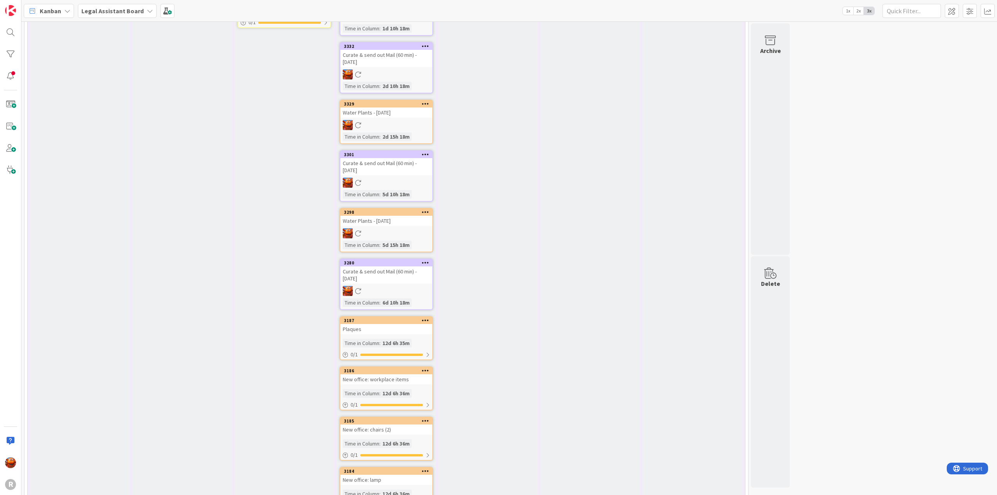
scroll to position [312, 0]
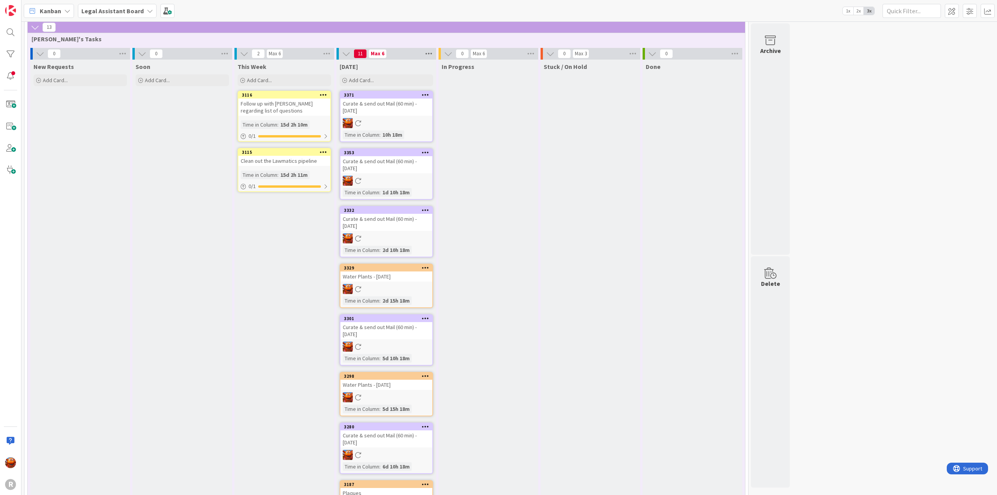
click at [426, 53] on icon at bounding box center [429, 54] width 10 height 12
click at [455, 136] on div "Archive All Cards" at bounding box center [472, 141] width 97 height 11
click at [449, 109] on button "Archive All" at bounding box center [447, 106] width 39 height 14
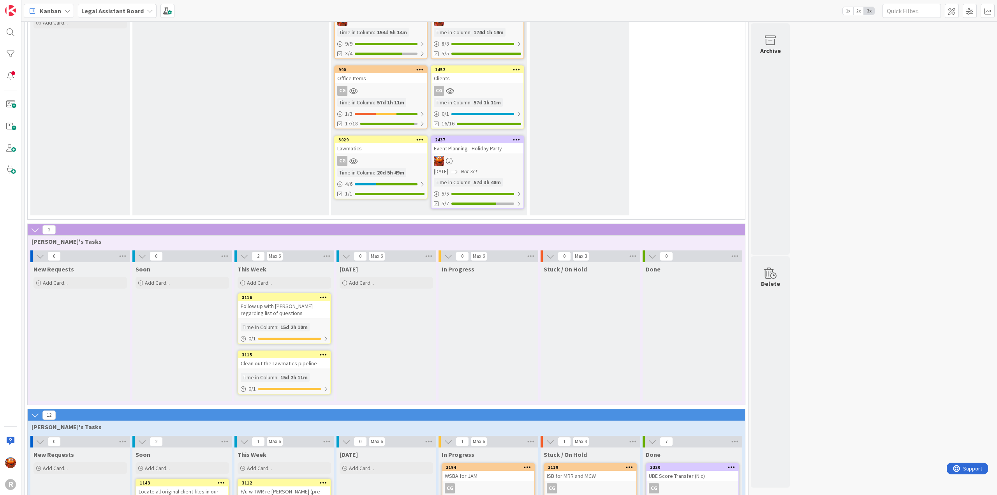
scroll to position [57, 0]
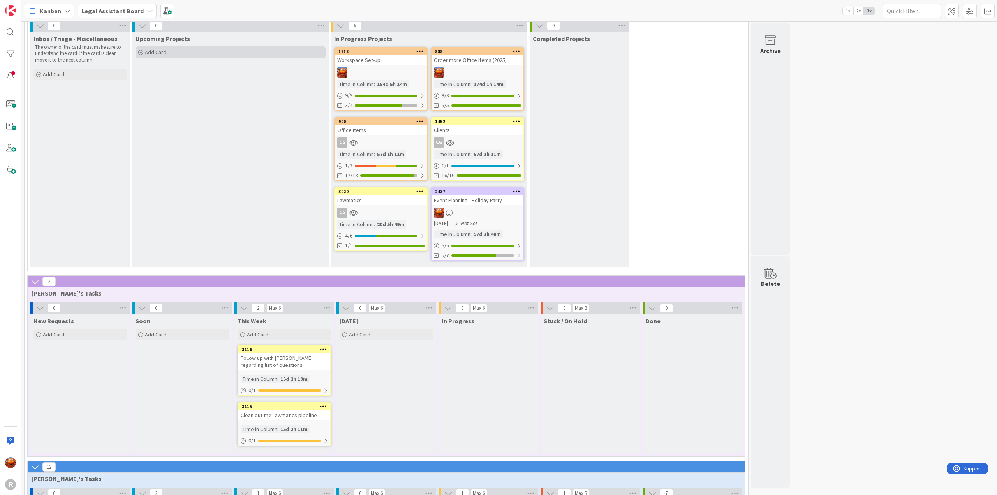
click at [213, 56] on div "Add Card..." at bounding box center [231, 52] width 190 height 12
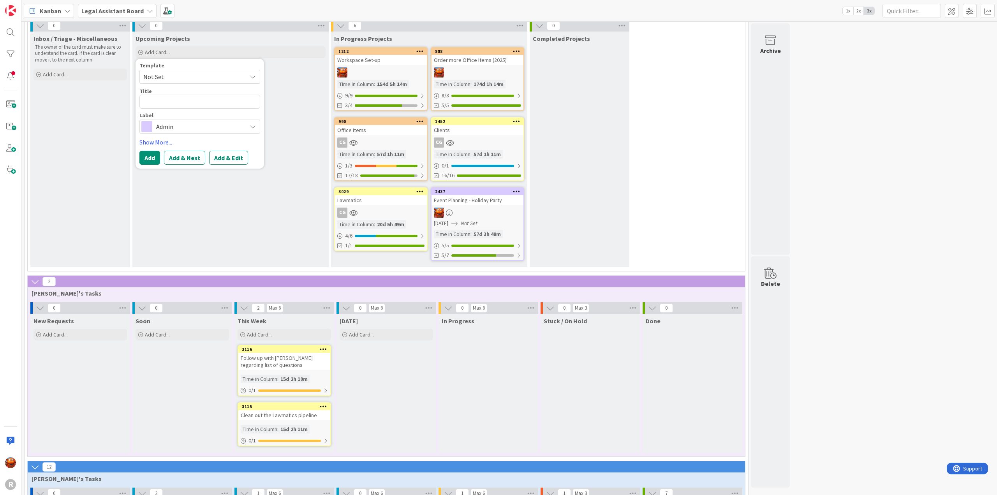
click at [177, 126] on span "Admin" at bounding box center [199, 126] width 86 height 11
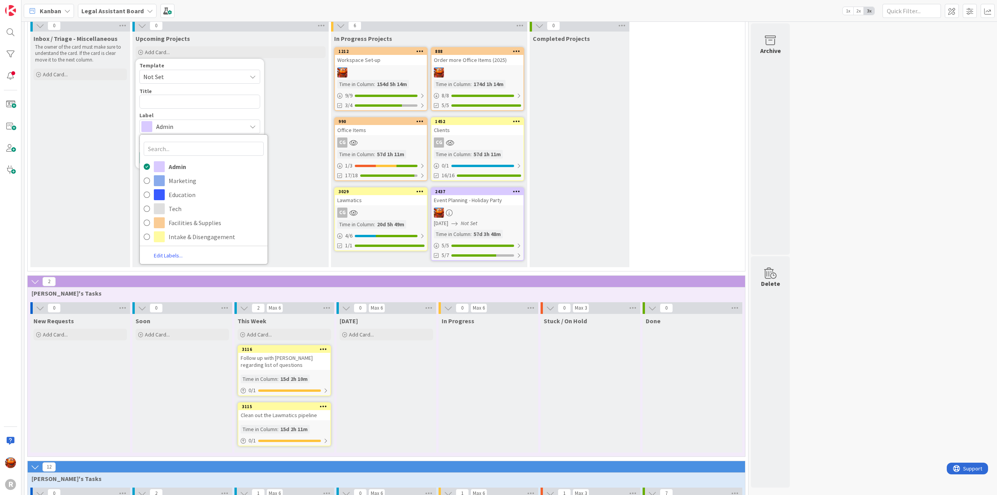
click at [157, 255] on link "Edit Labels..." at bounding box center [168, 255] width 57 height 11
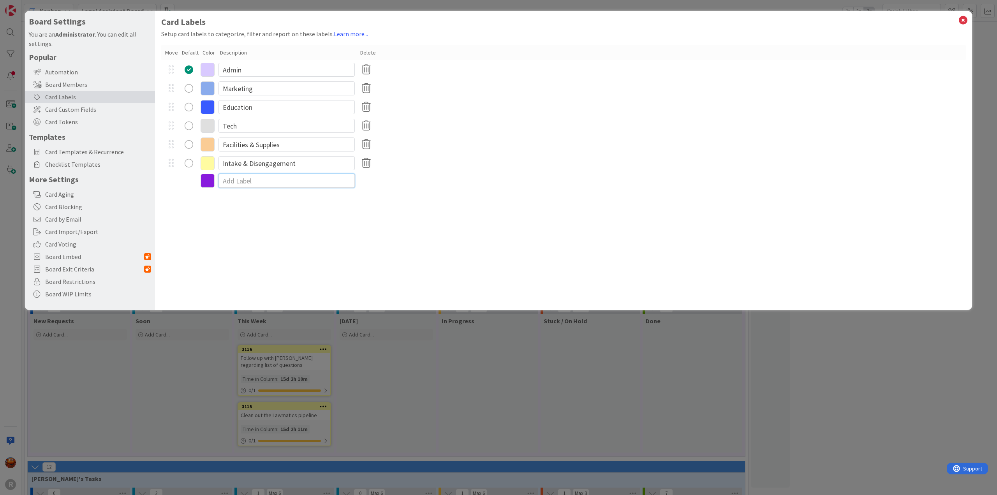
click at [228, 183] on input at bounding box center [286, 181] width 136 height 14
type input "Probate"
click at [240, 200] on input at bounding box center [286, 199] width 136 height 14
type input "Litigation"
click at [963, 20] on icon at bounding box center [963, 20] width 10 height 11
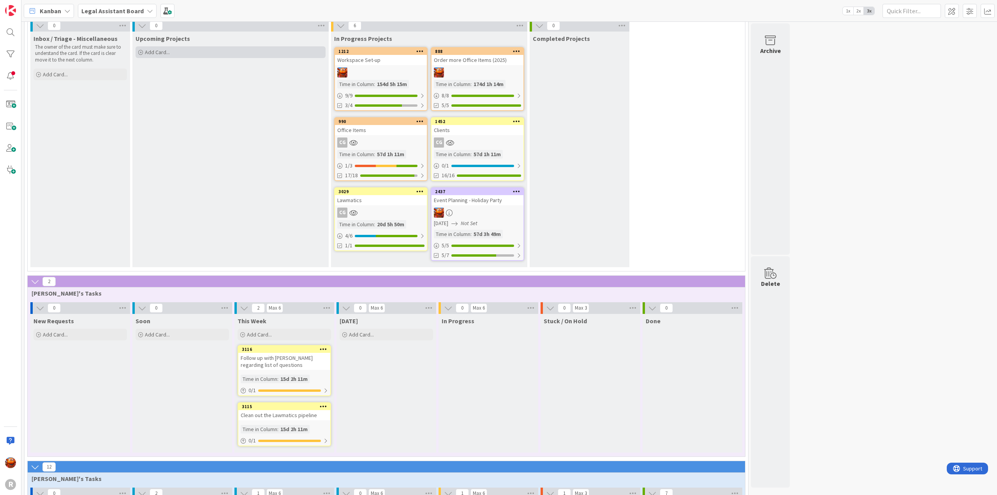
click at [215, 49] on div "Add Card..." at bounding box center [231, 52] width 190 height 12
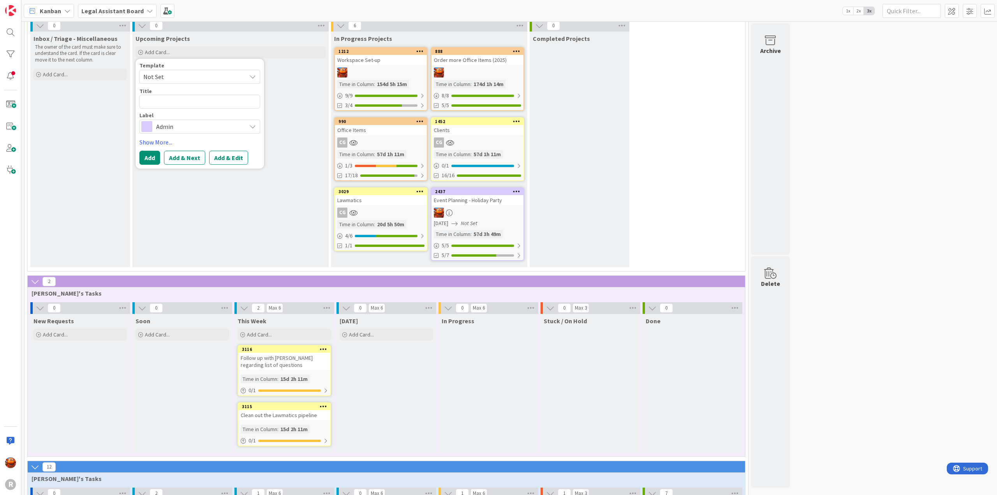
click at [165, 134] on div "Template Not Set Title 0 / 128 Label Admin Admin Marketing Education Tech Facil…" at bounding box center [199, 114] width 121 height 102
click at [166, 132] on div "Admin" at bounding box center [199, 127] width 121 height 14
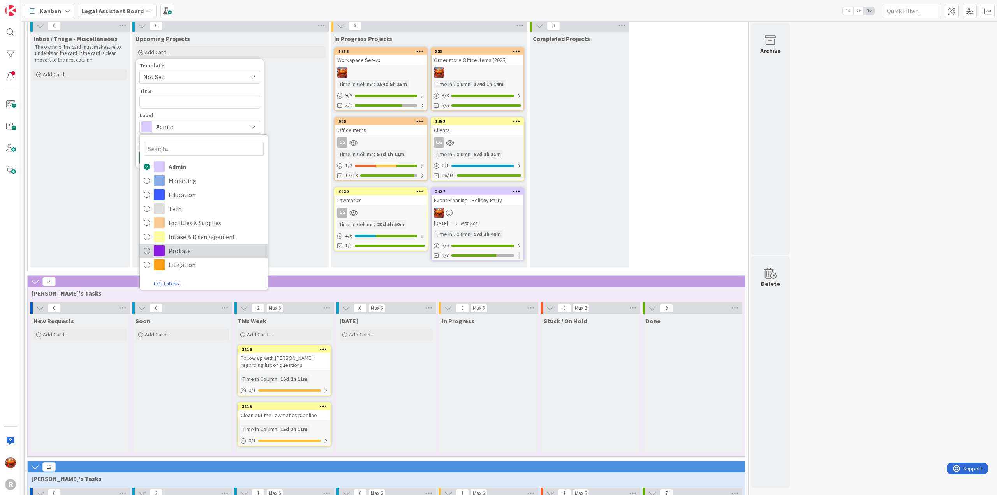
click at [174, 253] on span "Probate" at bounding box center [216, 251] width 95 height 12
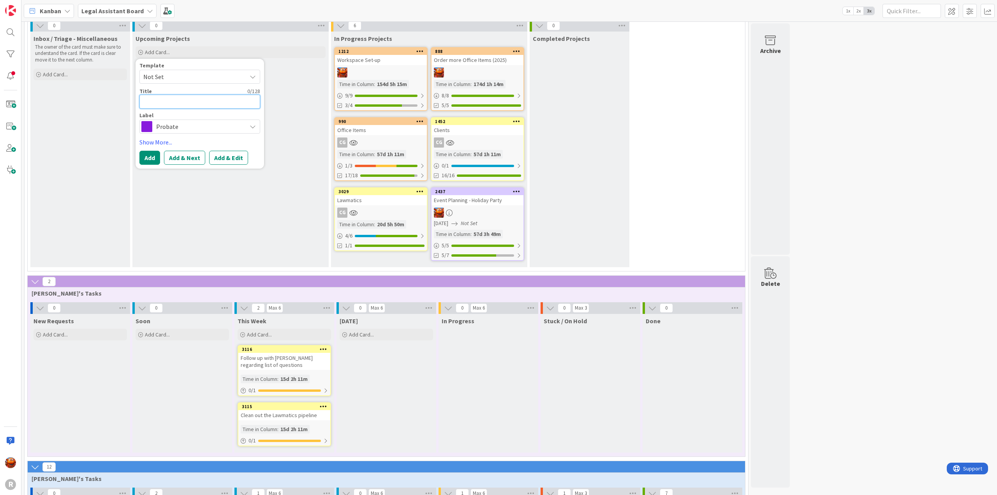
click at [161, 106] on textarea at bounding box center [199, 102] width 121 height 14
type textarea "x"
type textarea "P"
type textarea "x"
type textarea "Pr"
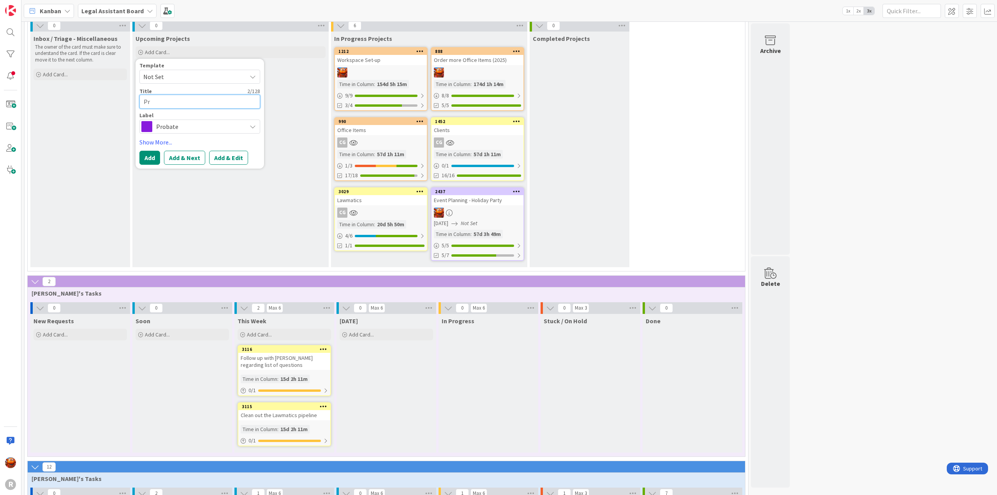
type textarea "x"
type textarea "Pro"
type textarea "x"
type textarea "Prob"
type textarea "x"
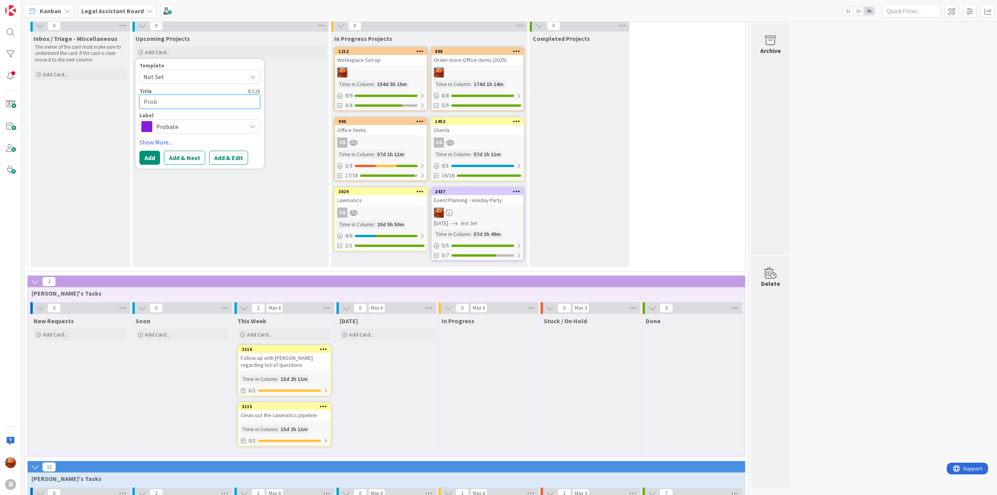
type textarea "Proba"
type textarea "x"
type textarea "Probat"
type textarea "x"
type textarea "Probate"
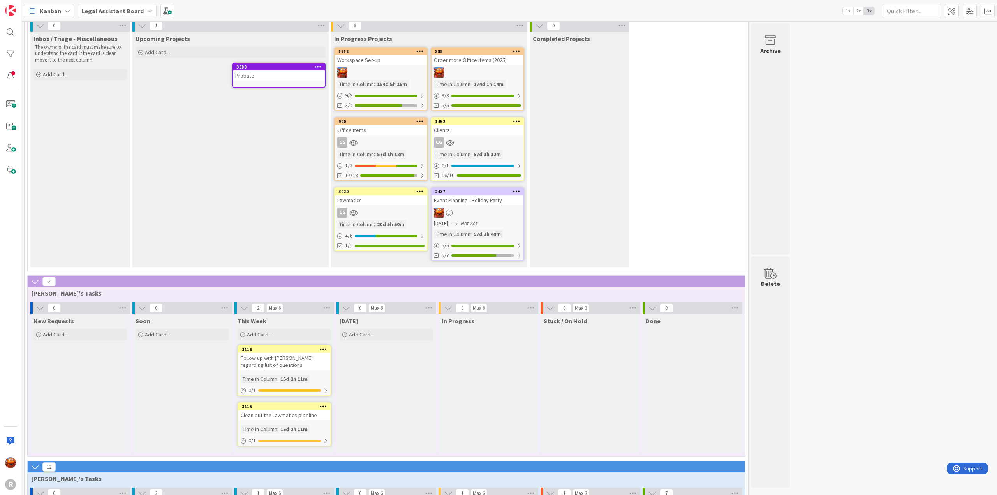
click at [255, 78] on div "Probate" at bounding box center [279, 75] width 92 height 10
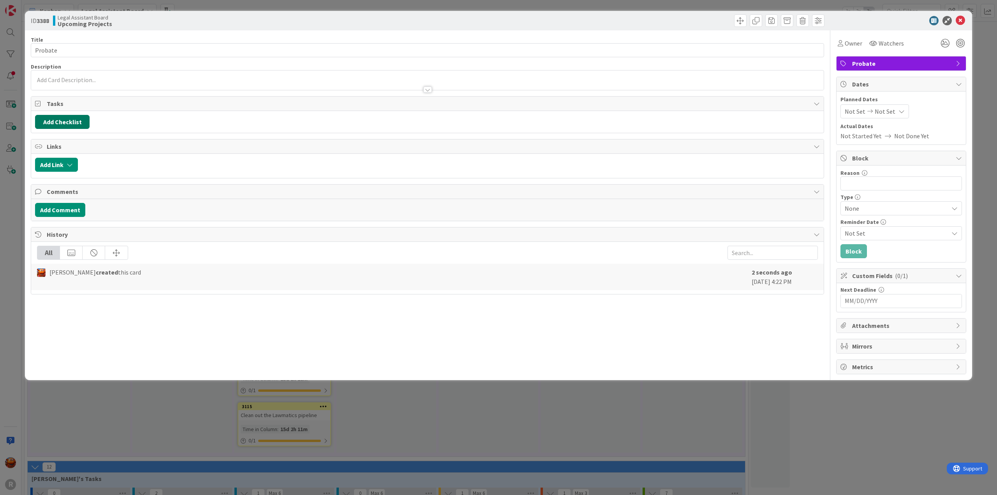
click at [60, 116] on button "Add Checklist" at bounding box center [62, 122] width 55 height 14
click at [52, 176] on button "Add" at bounding box center [49, 177] width 21 height 14
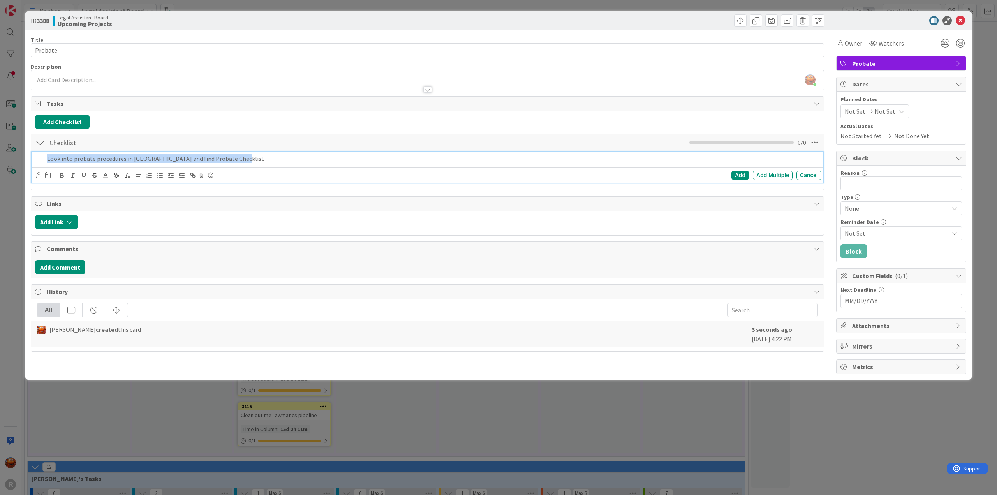
copy p "Look into probate procedures in Clark County and find Probate Checklist"
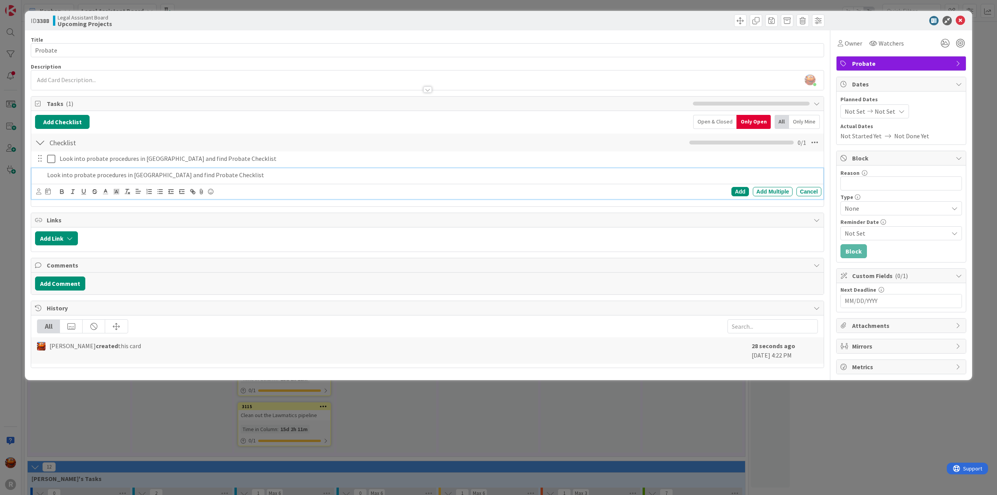
click at [140, 173] on p "Look into probate procedures in Clark County and find Probate Checklist" at bounding box center [432, 175] width 771 height 9
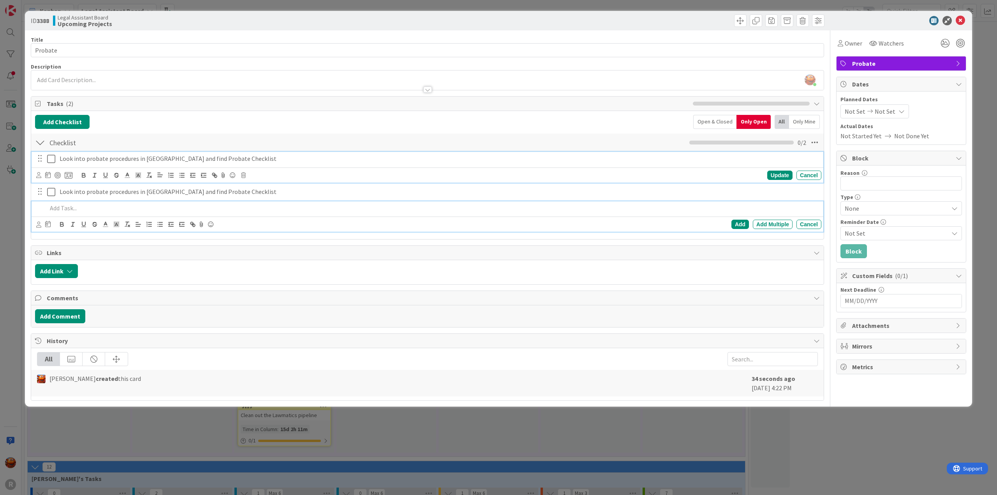
click at [229, 158] on p "Look into probate procedures in Clark County and find Probate Checklist" at bounding box center [439, 158] width 759 height 9
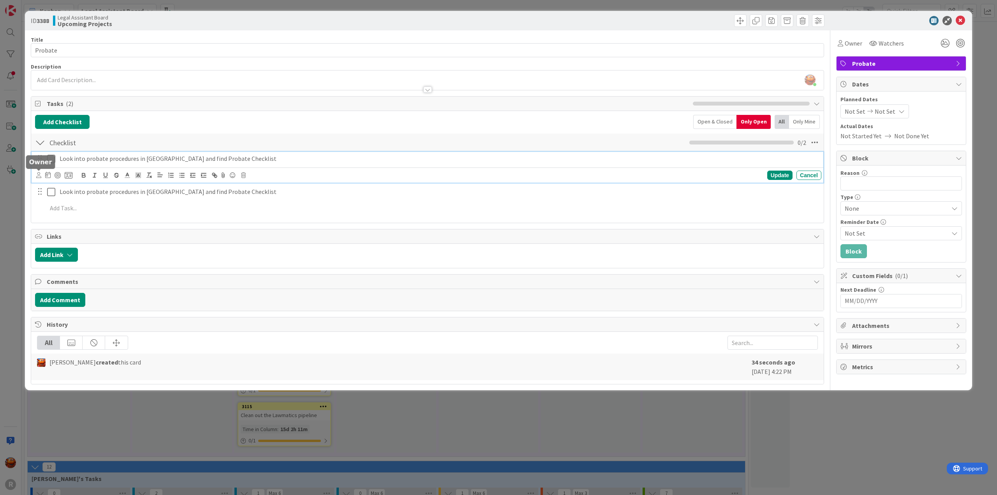
click at [38, 174] on icon at bounding box center [38, 175] width 5 height 6
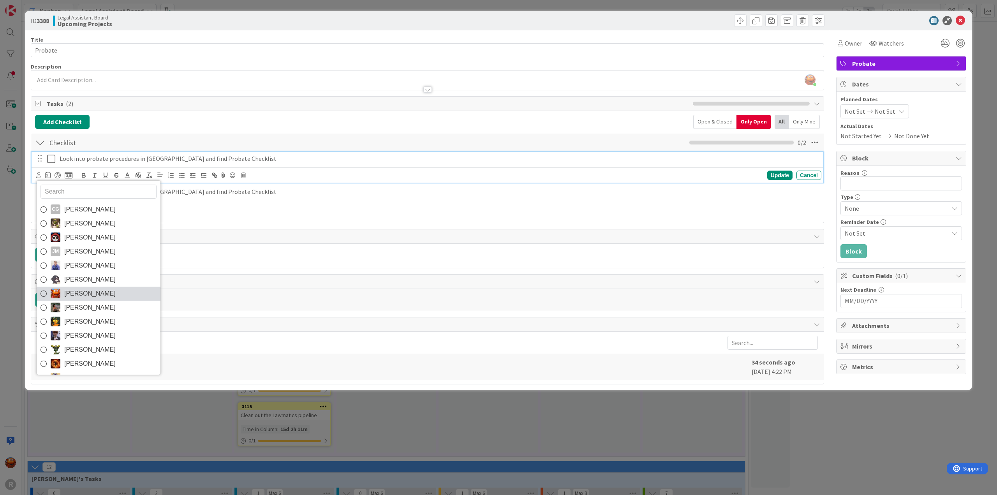
click at [90, 294] on span "[PERSON_NAME]" at bounding box center [89, 294] width 51 height 12
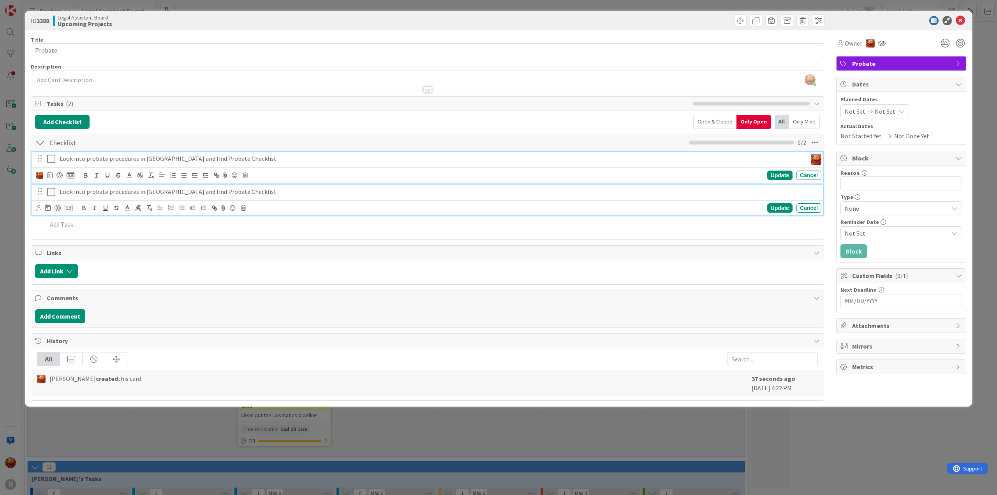
click at [100, 194] on p "Look into probate procedures in Yakima County and find Probate Checklist" at bounding box center [439, 191] width 759 height 9
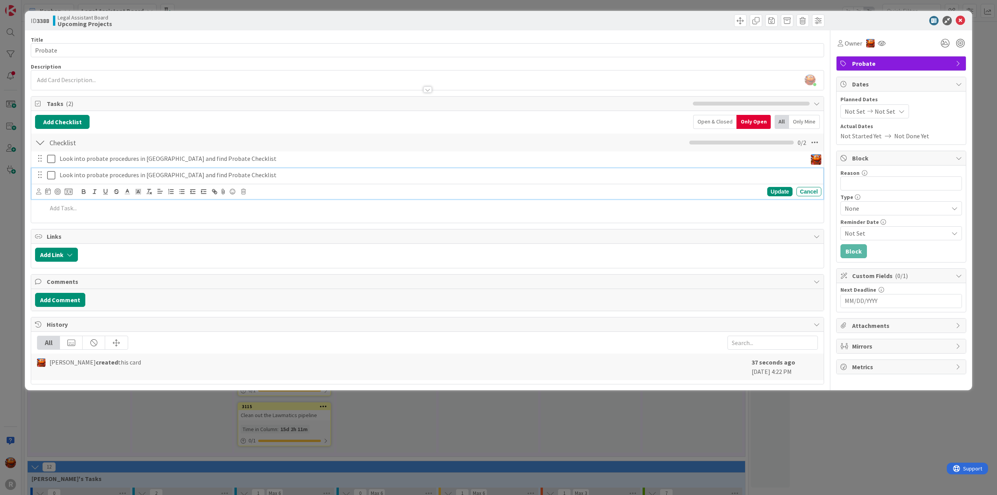
click at [38, 194] on div at bounding box center [38, 191] width 5 height 9
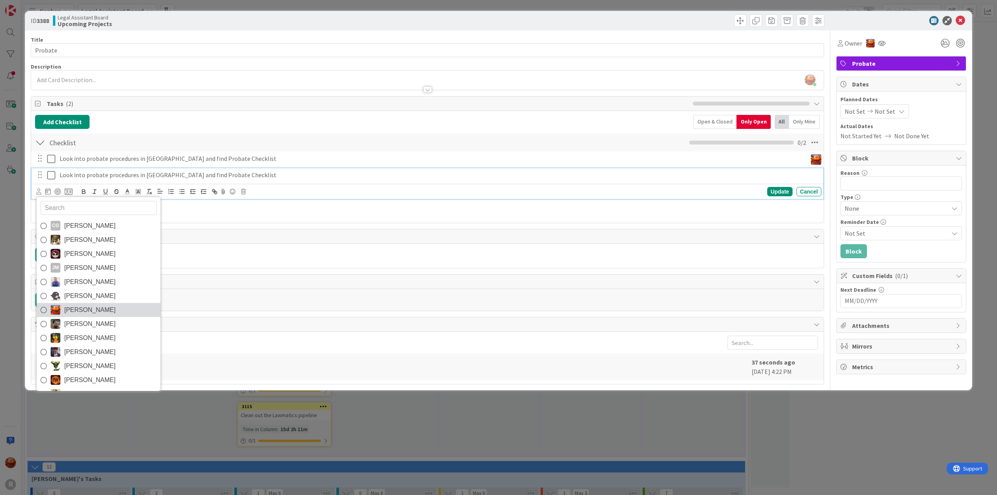
click at [93, 307] on span "[PERSON_NAME]" at bounding box center [89, 310] width 51 height 12
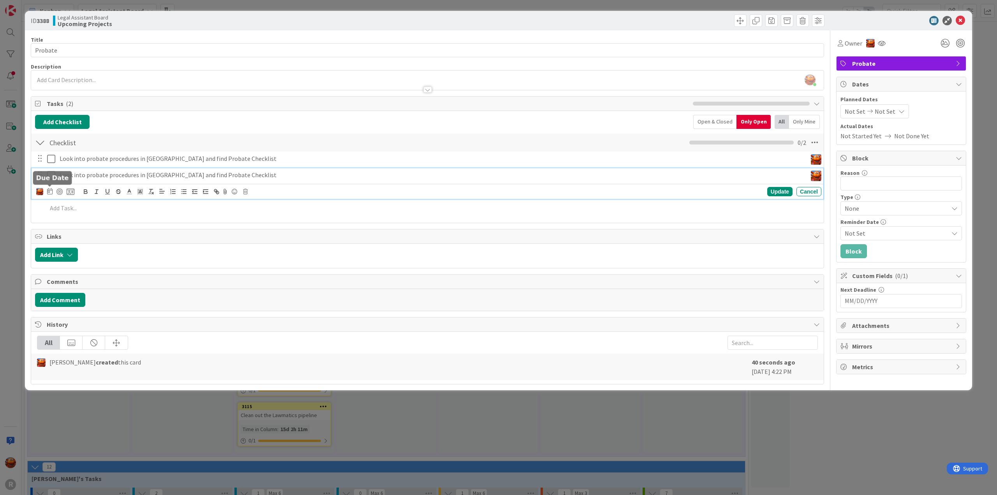
click at [47, 192] on icon at bounding box center [49, 191] width 5 height 6
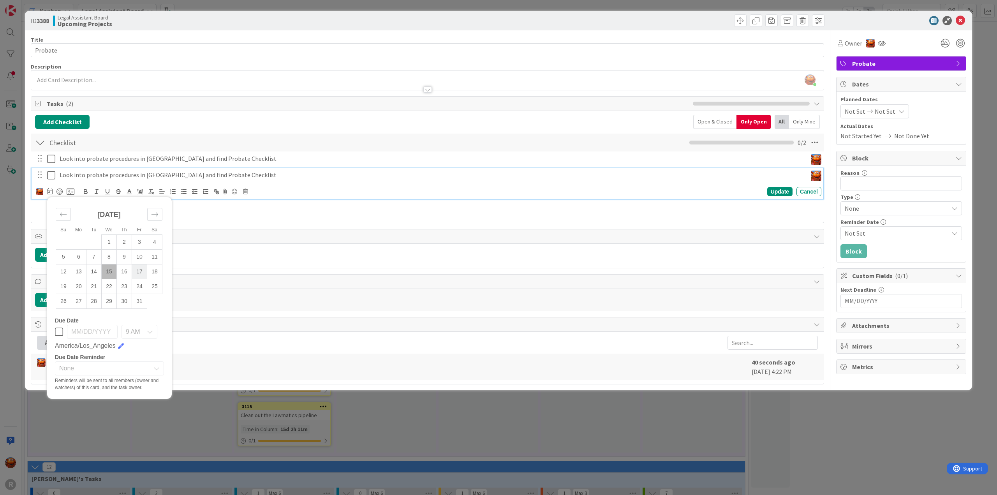
click at [136, 270] on td "17" at bounding box center [139, 271] width 15 height 15
type input "10/17/2025"
click at [776, 192] on div "Update" at bounding box center [779, 191] width 25 height 9
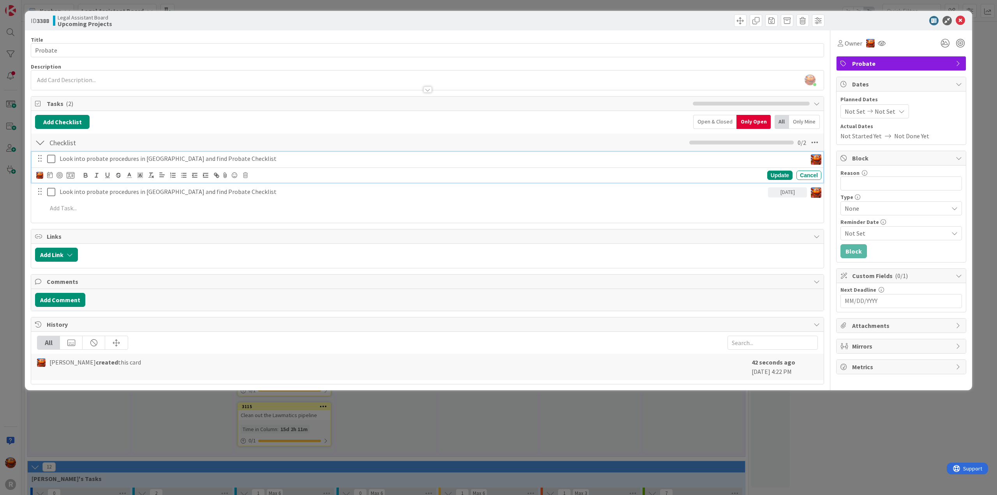
click at [707, 158] on p "Look into probate procedures in Clark County and find Probate Checklist" at bounding box center [432, 158] width 744 height 9
click at [48, 173] on icon at bounding box center [49, 175] width 5 height 6
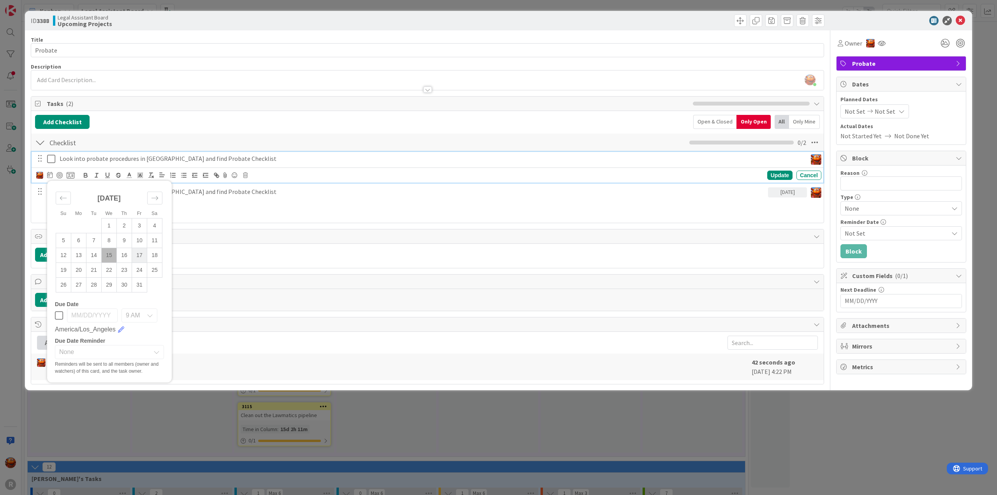
click at [141, 257] on td "17" at bounding box center [139, 255] width 15 height 15
type input "10/17/2025"
click at [780, 176] on div "Update" at bounding box center [779, 175] width 25 height 9
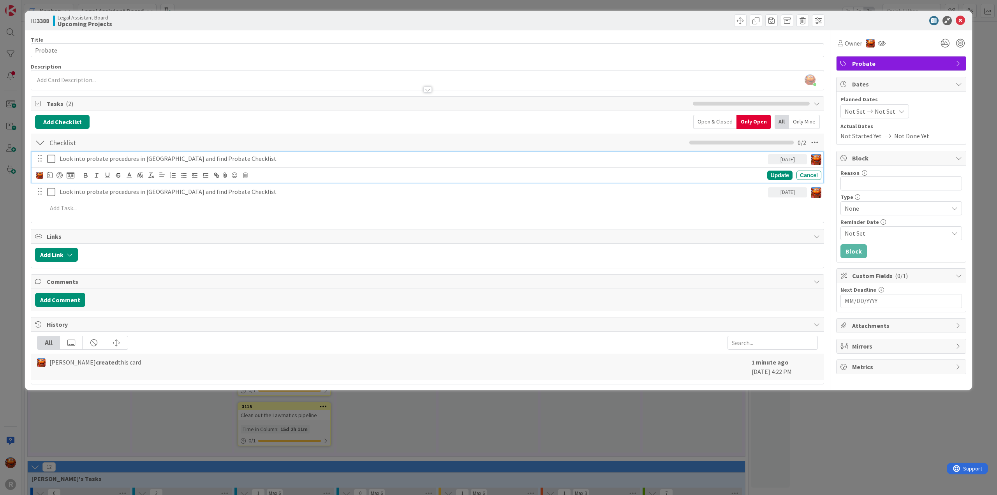
click at [90, 160] on p "Look into probate procedures in Clark County and find Probate Checklist" at bounding box center [412, 158] width 705 height 9
click at [60, 174] on div at bounding box center [59, 175] width 6 height 6
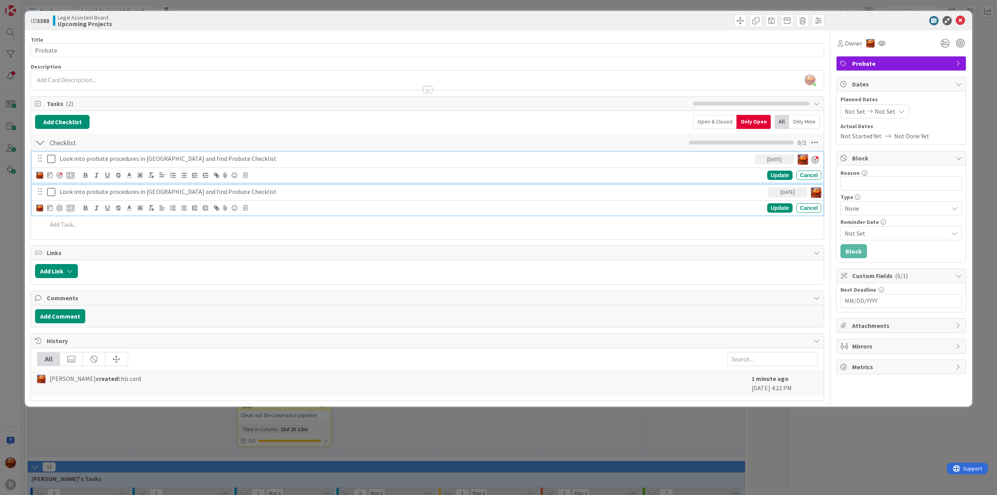
click at [73, 190] on p "Look into probate procedures in Yakima County and find Probate Checklist" at bounding box center [412, 191] width 705 height 9
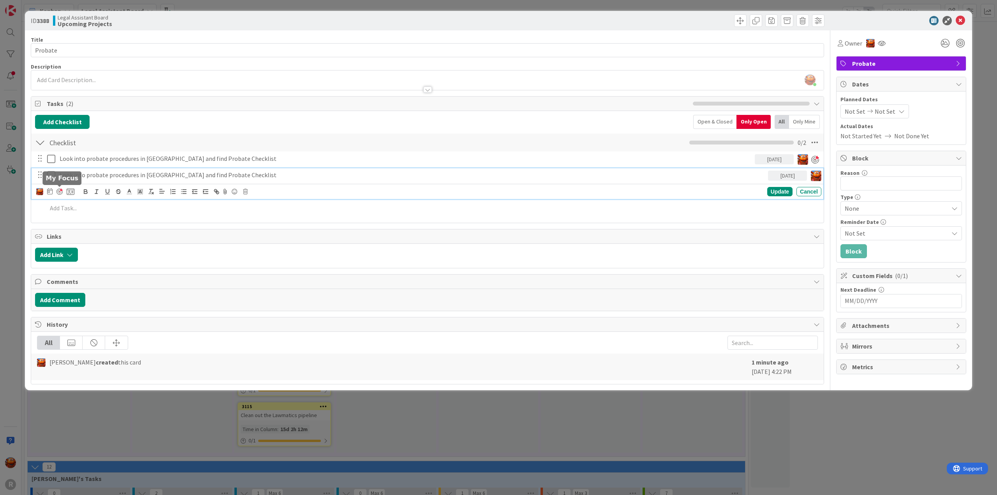
click at [59, 188] on div at bounding box center [59, 191] width 6 height 6
click at [783, 190] on div "Update" at bounding box center [779, 191] width 25 height 9
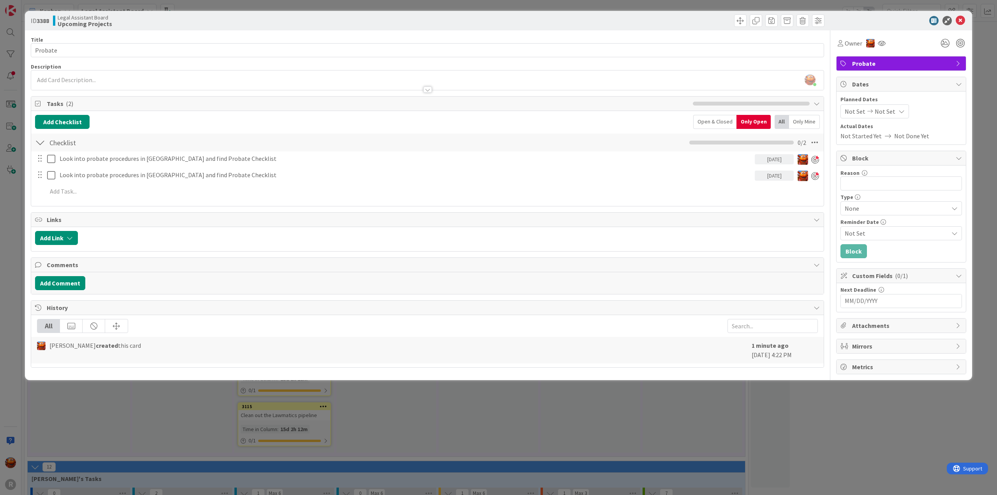
click at [19, 160] on div "ID 3388 Legal Assistant Board Upcoming Projects Title 7 / 128 Probate Descripti…" at bounding box center [498, 247] width 997 height 495
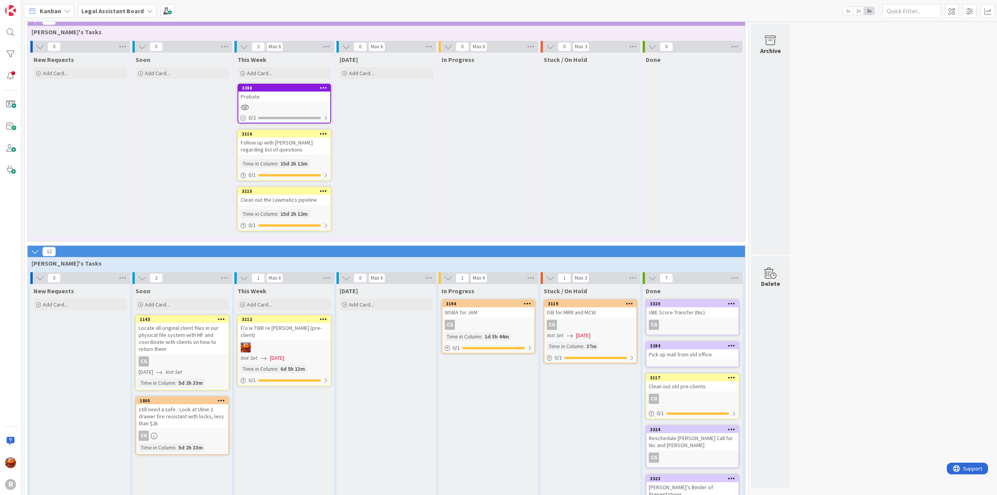
scroll to position [163, 0]
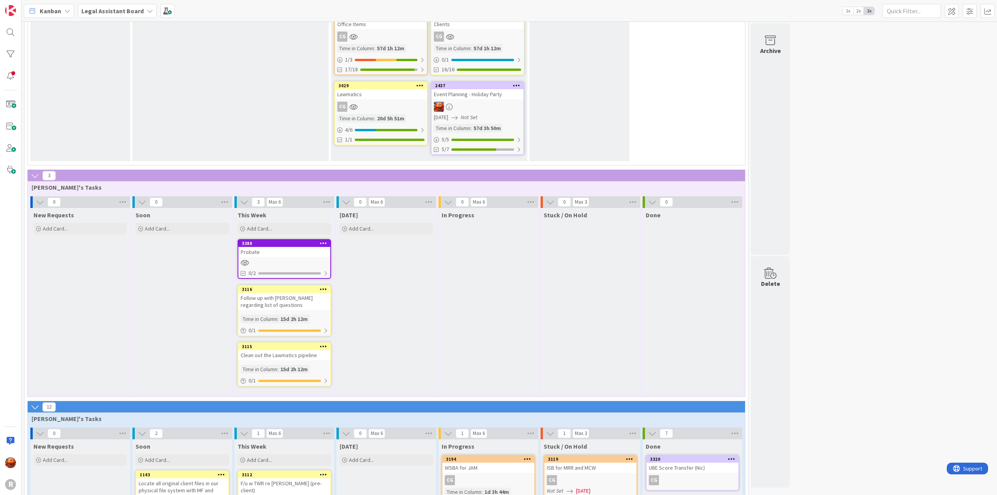
click at [274, 258] on div "3388 Probate 0/2" at bounding box center [284, 259] width 93 height 40
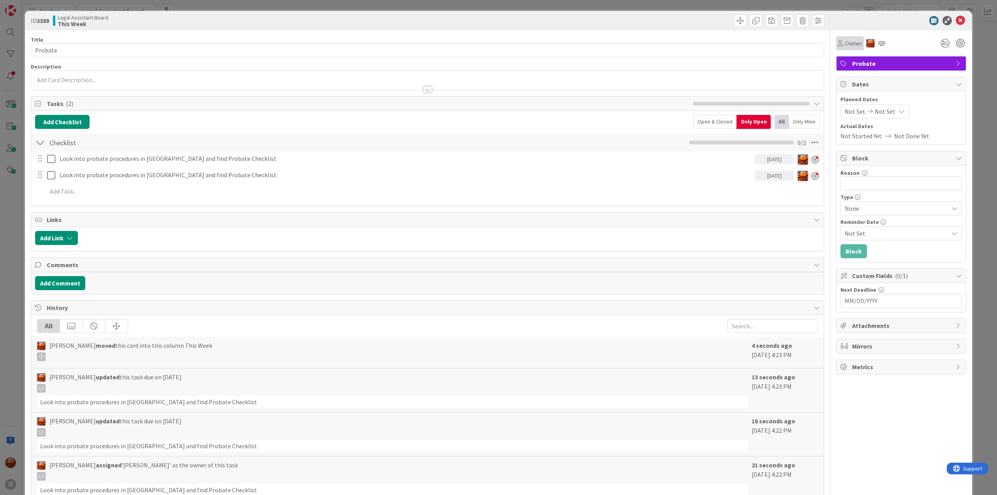
click at [847, 46] on span "Owner" at bounding box center [854, 43] width 18 height 9
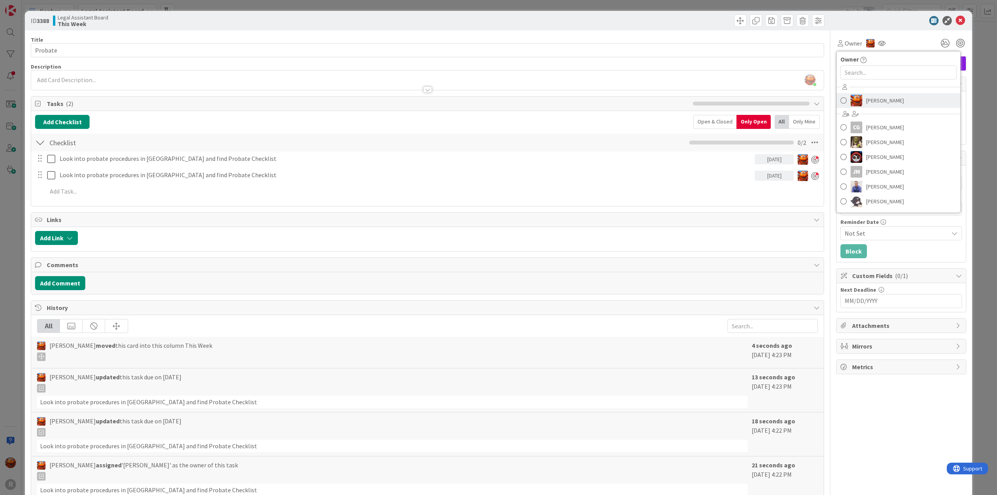
click at [851, 101] on img at bounding box center [856, 101] width 12 height 12
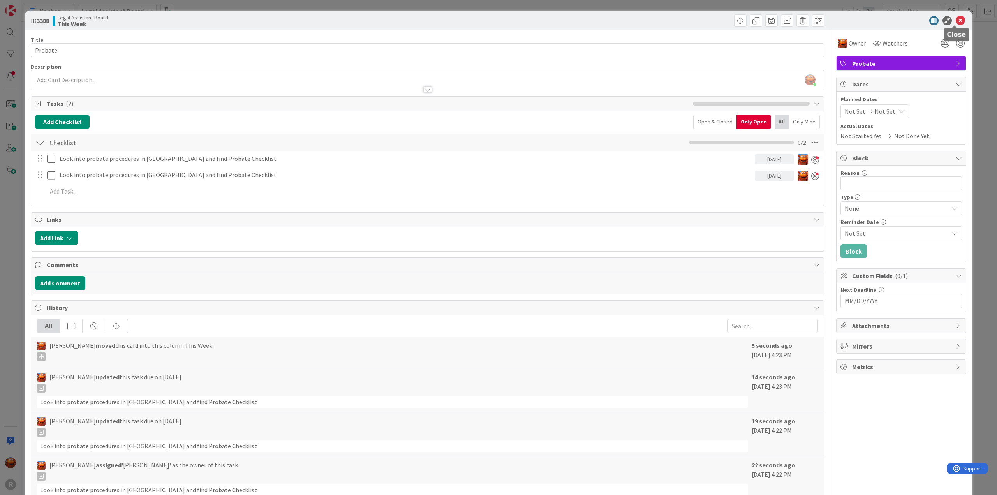
click at [956, 21] on icon at bounding box center [960, 20] width 9 height 9
